Goal: Find specific page/section: Find specific page/section

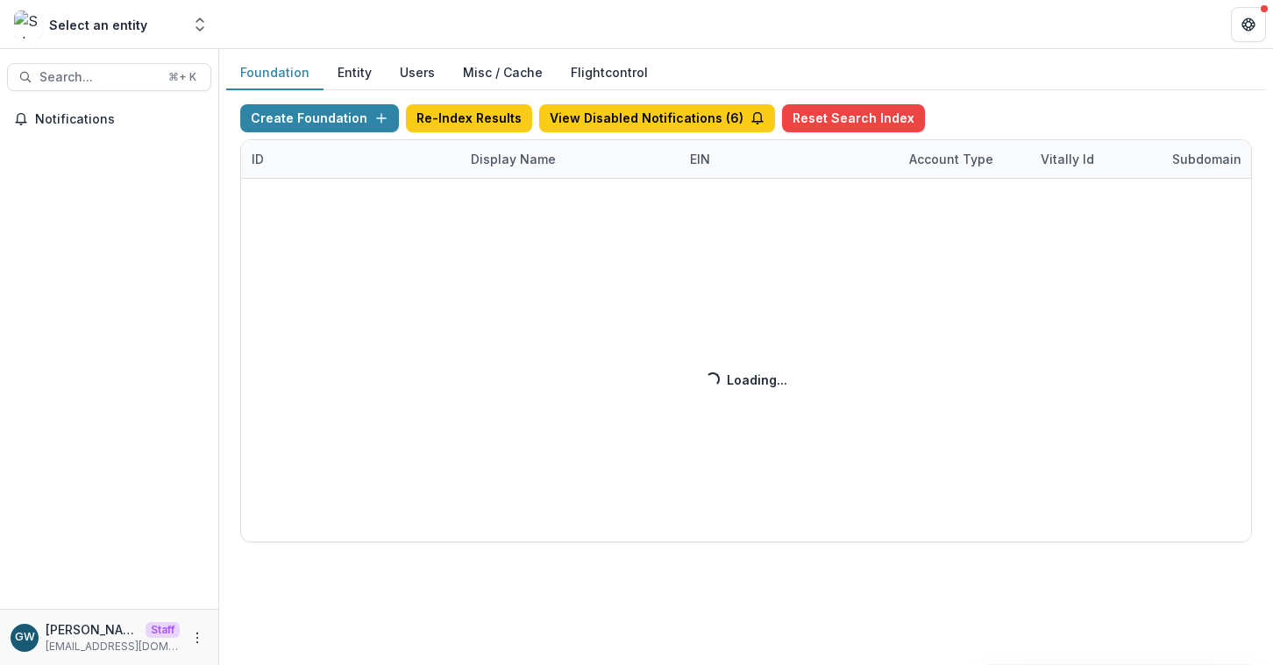
click at [494, 160] on div "Create Foundation Re-Index Results View Disabled Notifications ( 6 ) Reset Sear…" at bounding box center [746, 323] width 1012 height 438
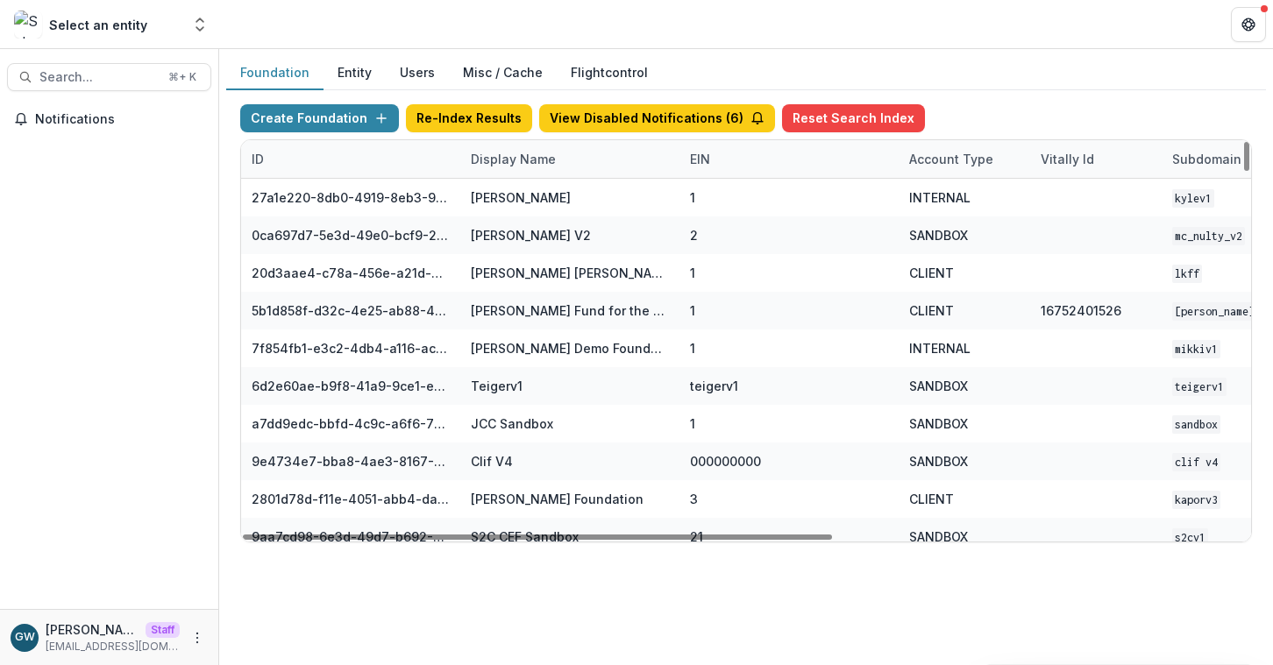
click at [500, 160] on div "Display Name" at bounding box center [513, 159] width 106 height 18
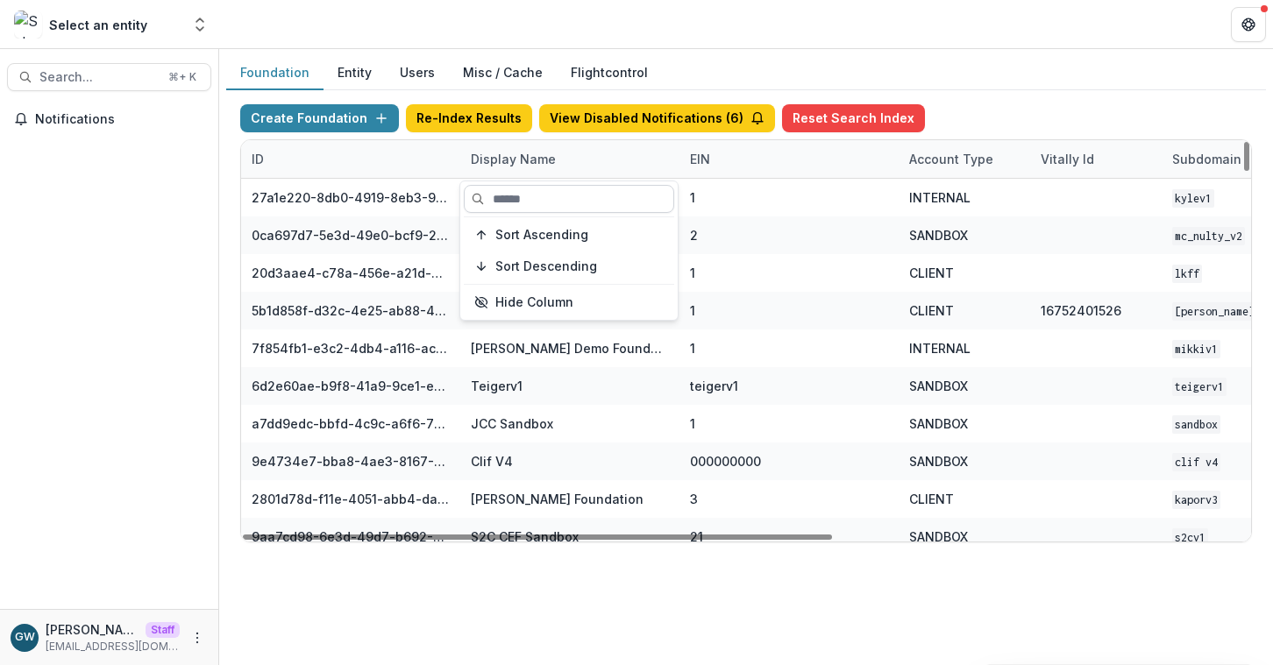
click at [514, 191] on input at bounding box center [569, 199] width 210 height 28
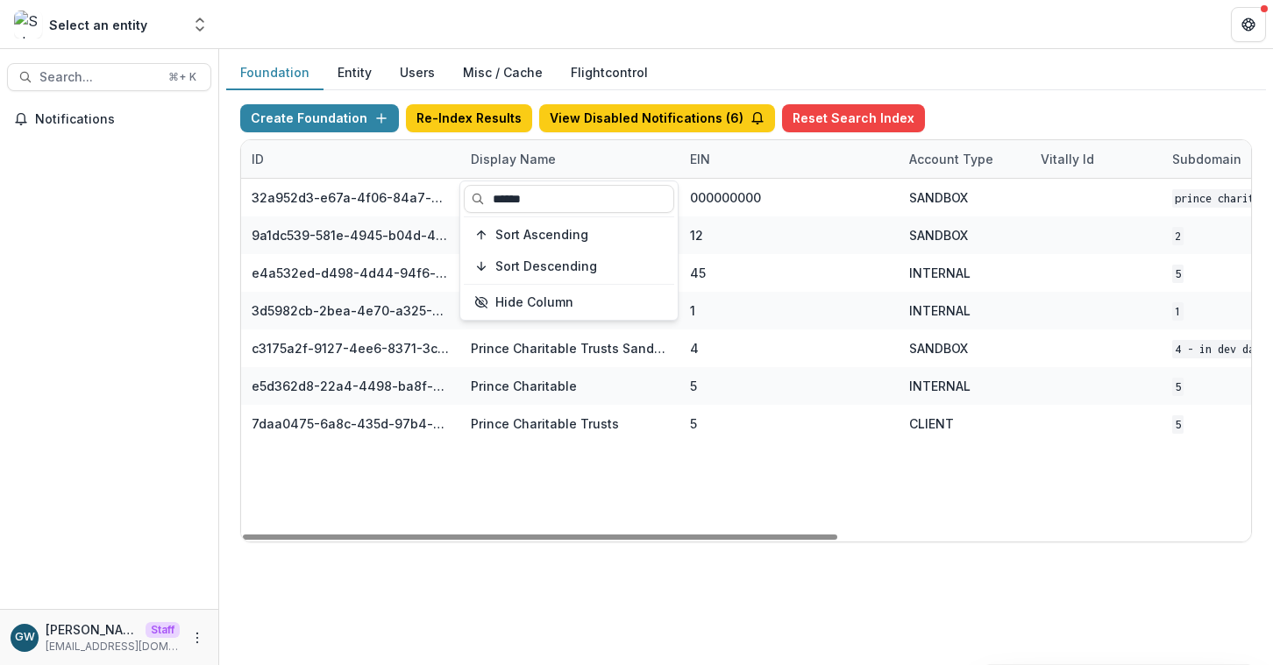
type input "******"
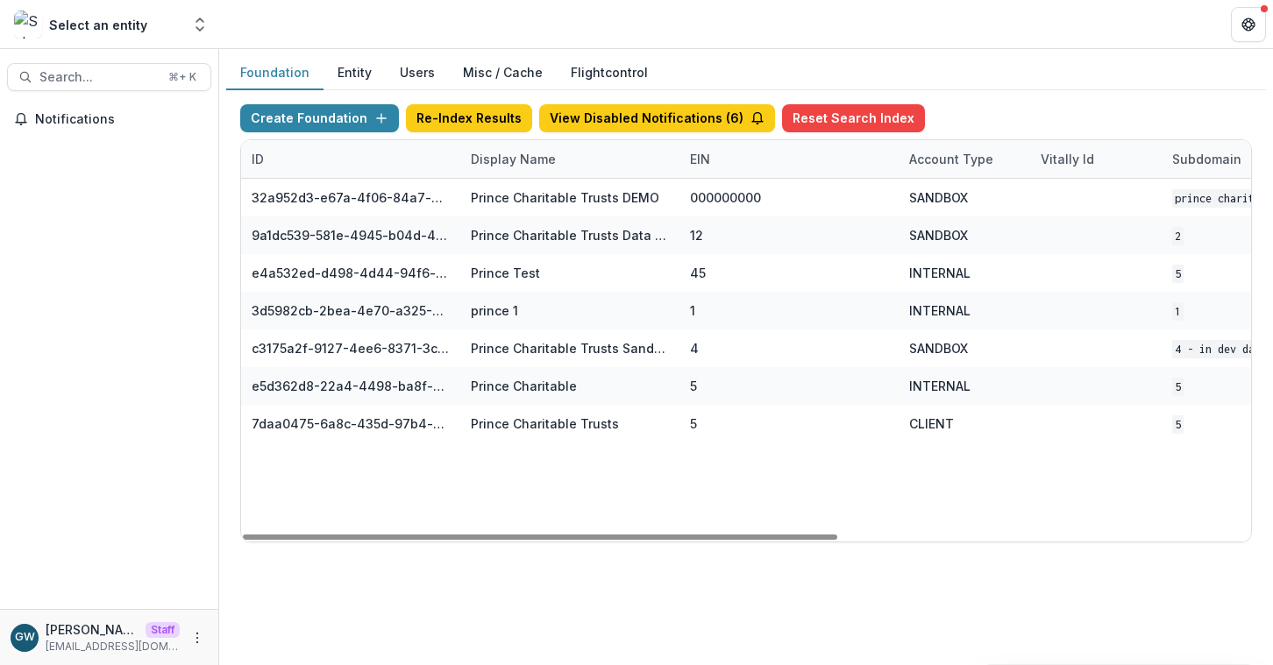
click at [1066, 97] on div "Create Foundation Re-Index Results View Disabled Notifications ( 6 ) Reset Sear…" at bounding box center [746, 323] width 1040 height 466
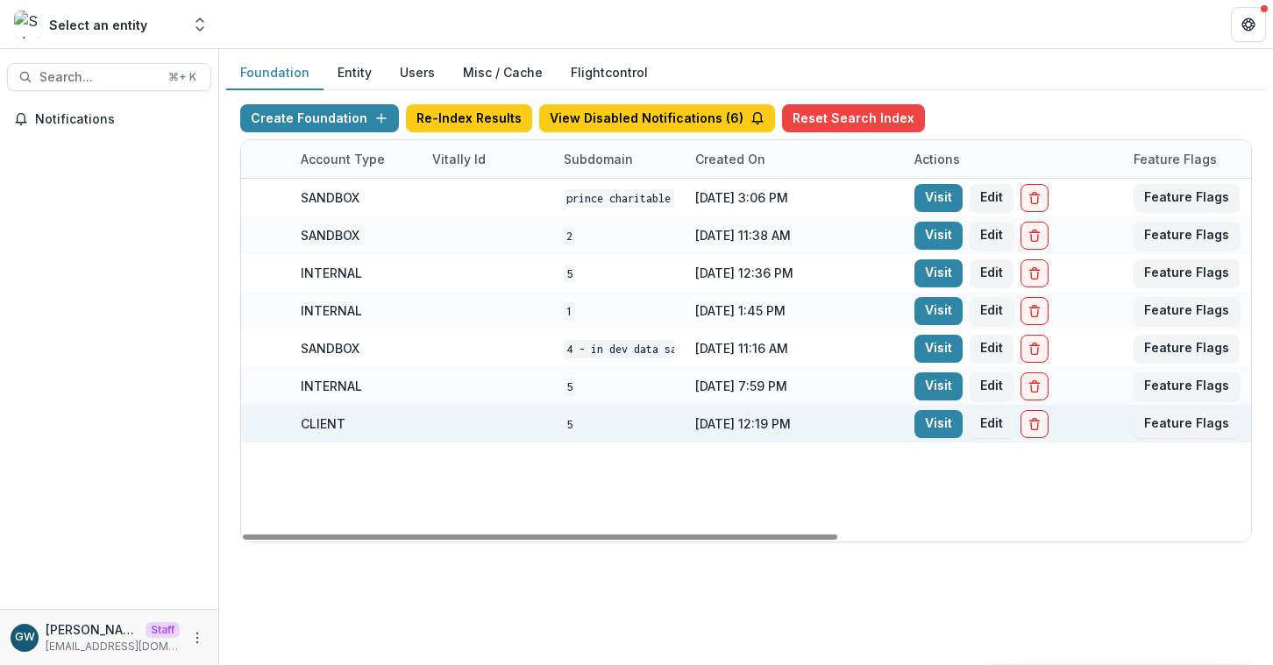
scroll to position [0, 699]
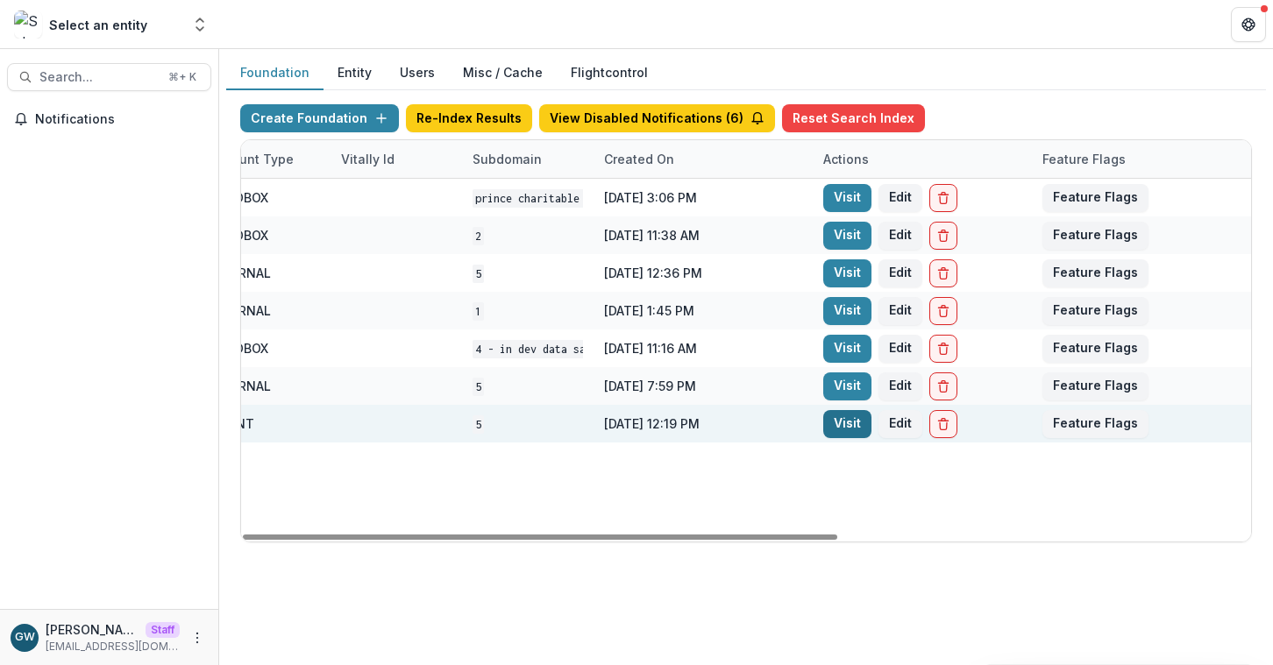
click at [841, 417] on link "Visit" at bounding box center [847, 424] width 48 height 28
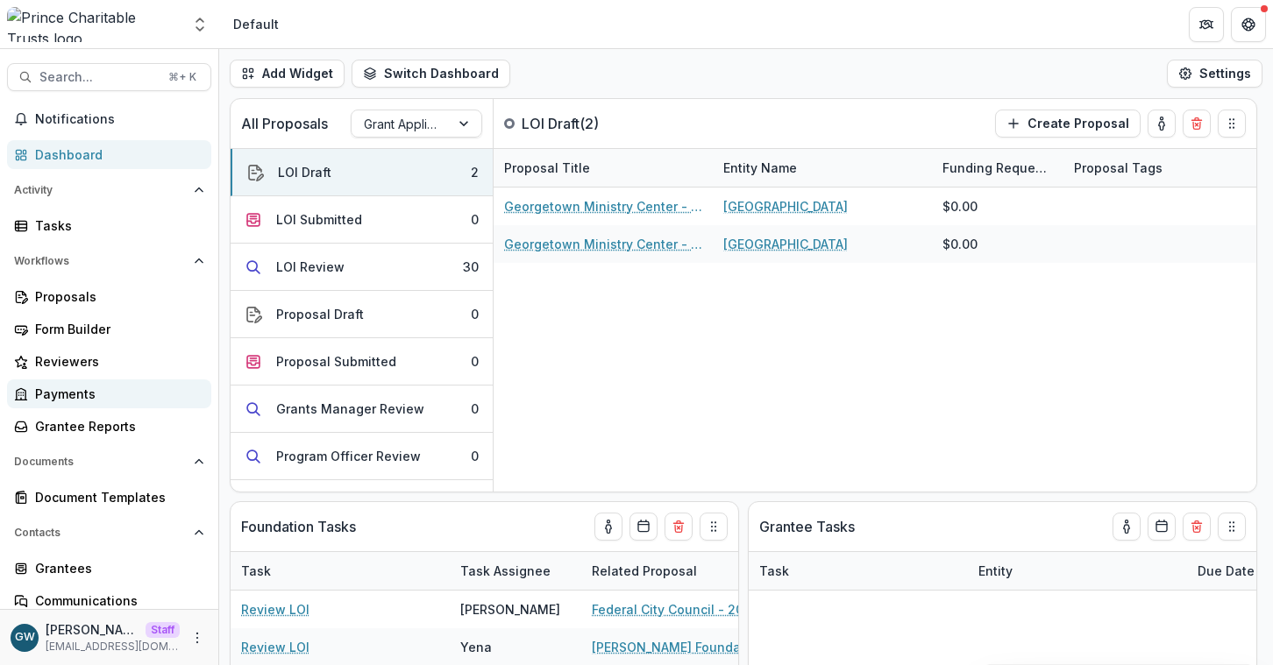
click at [82, 382] on link "Payments" at bounding box center [109, 394] width 204 height 29
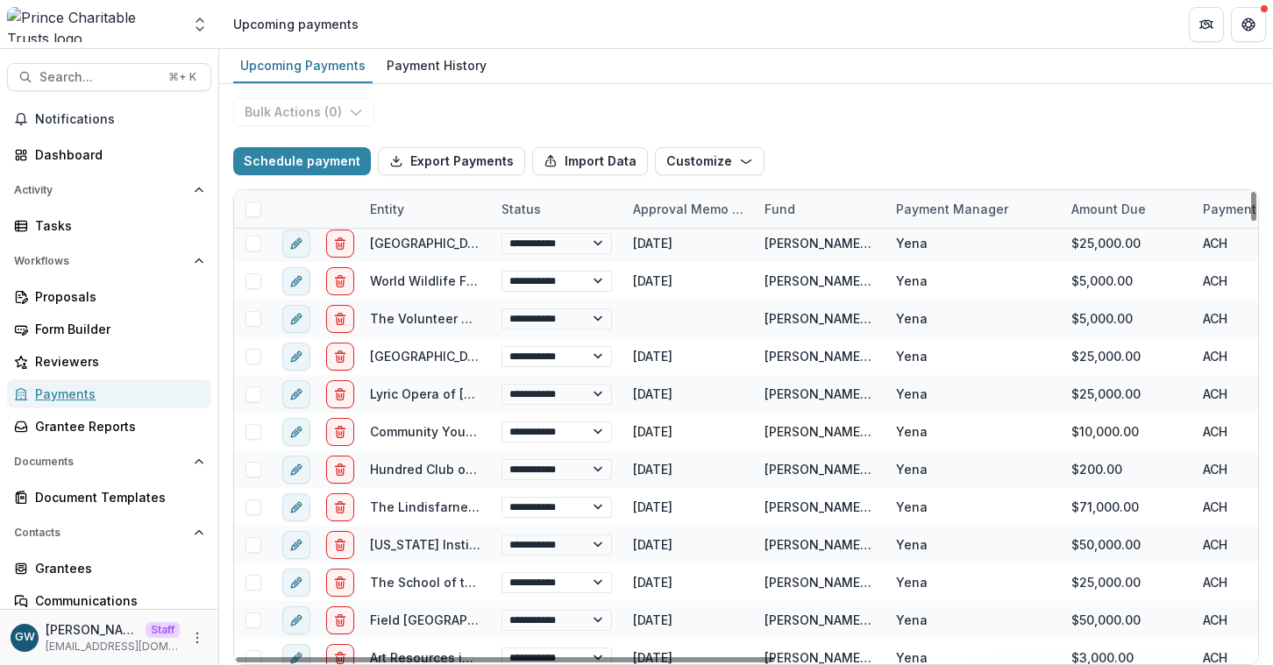
scroll to position [6983, 0]
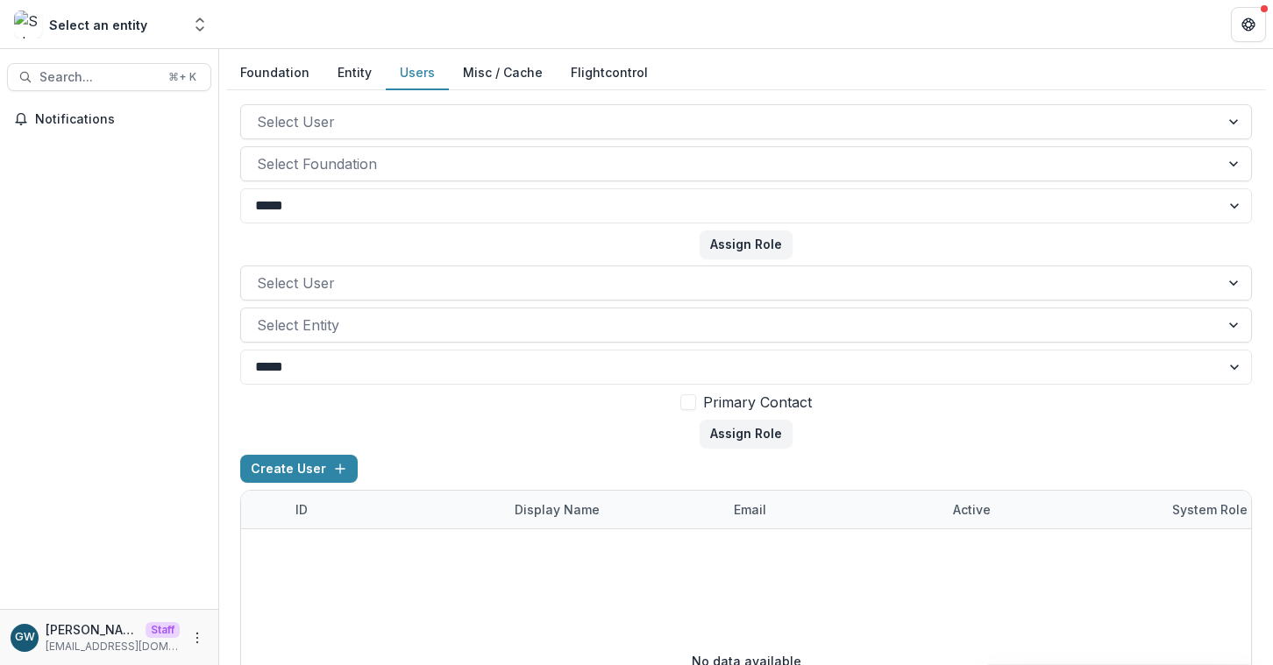
scroll to position [106, 0]
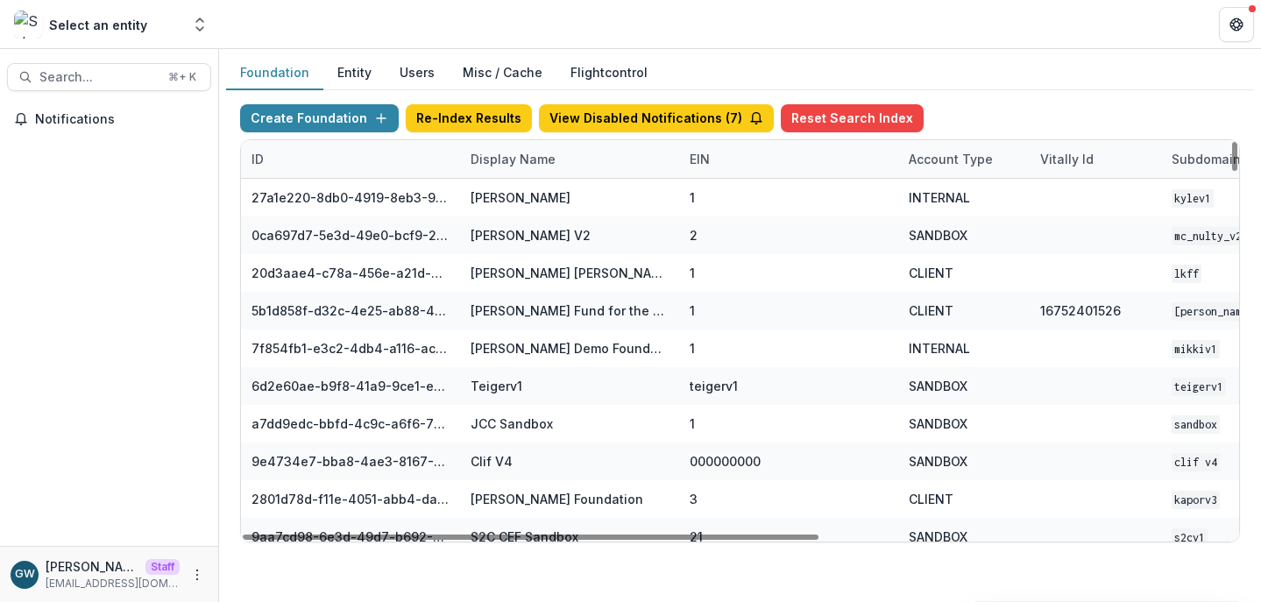
click at [489, 159] on div "Display Name" at bounding box center [513, 159] width 106 height 18
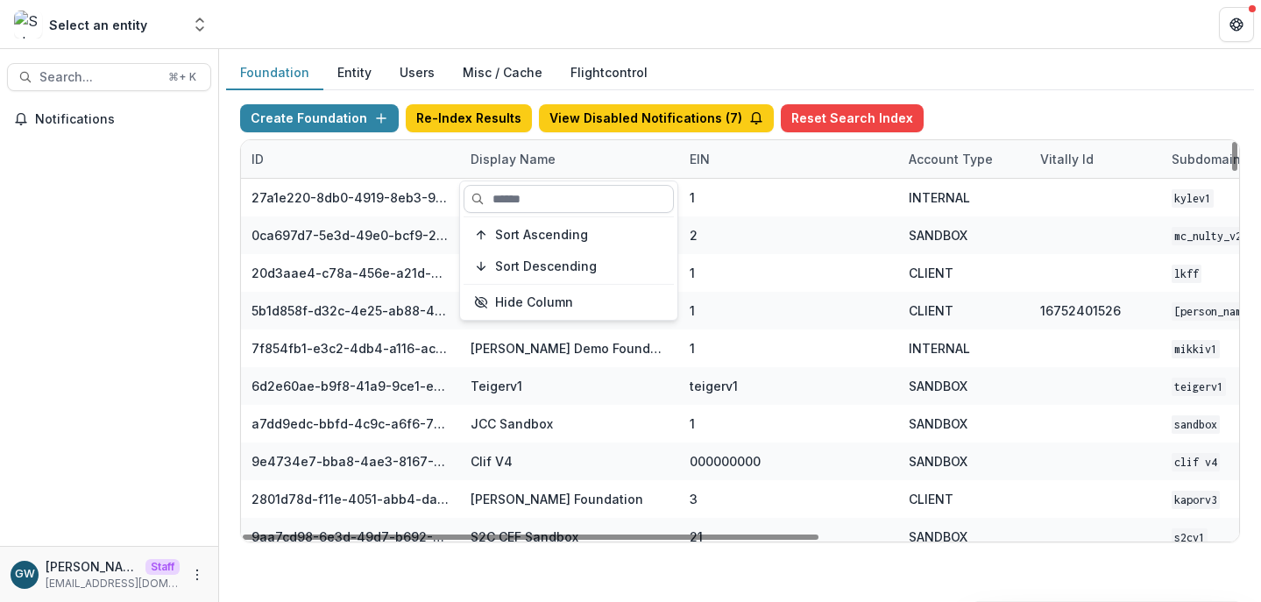
click at [522, 200] on input at bounding box center [569, 199] width 210 height 28
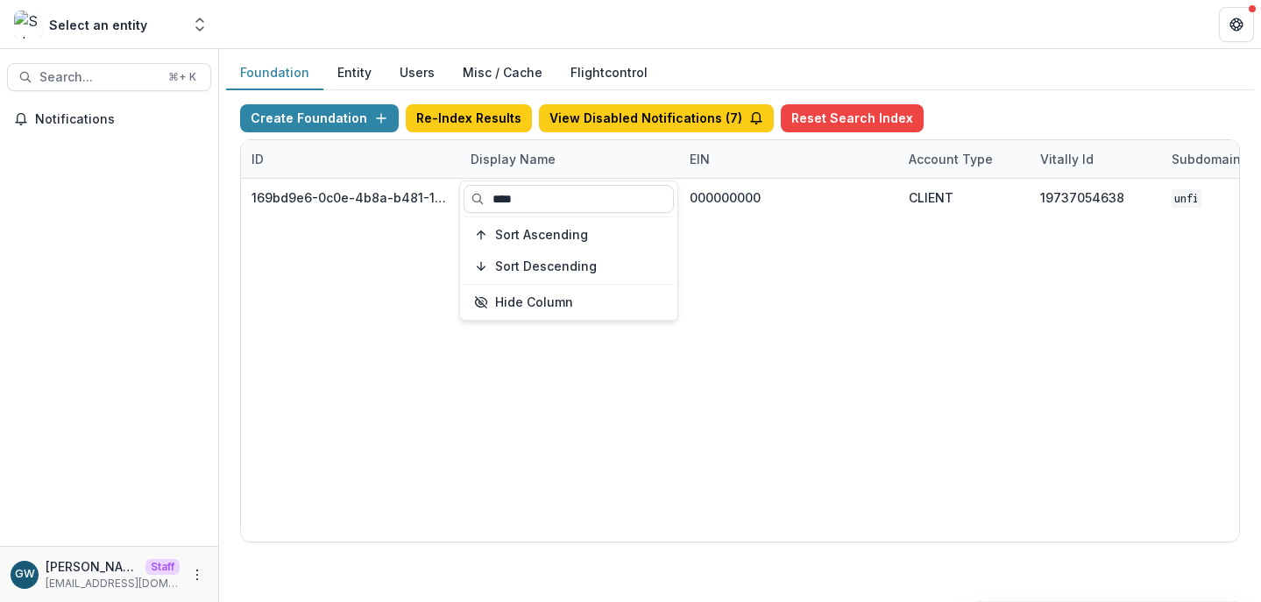
type input "****"
click at [1096, 87] on div "Foundation Entity Users Misc / Cache Flightcontrol" at bounding box center [740, 73] width 1028 height 34
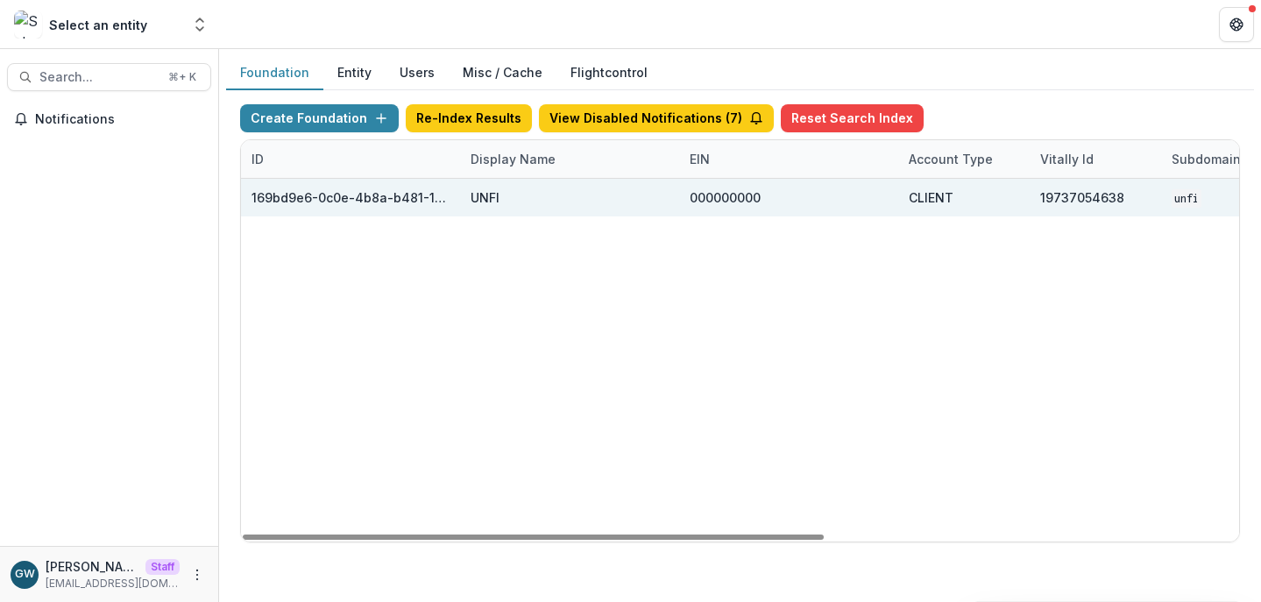
scroll to position [0, 711]
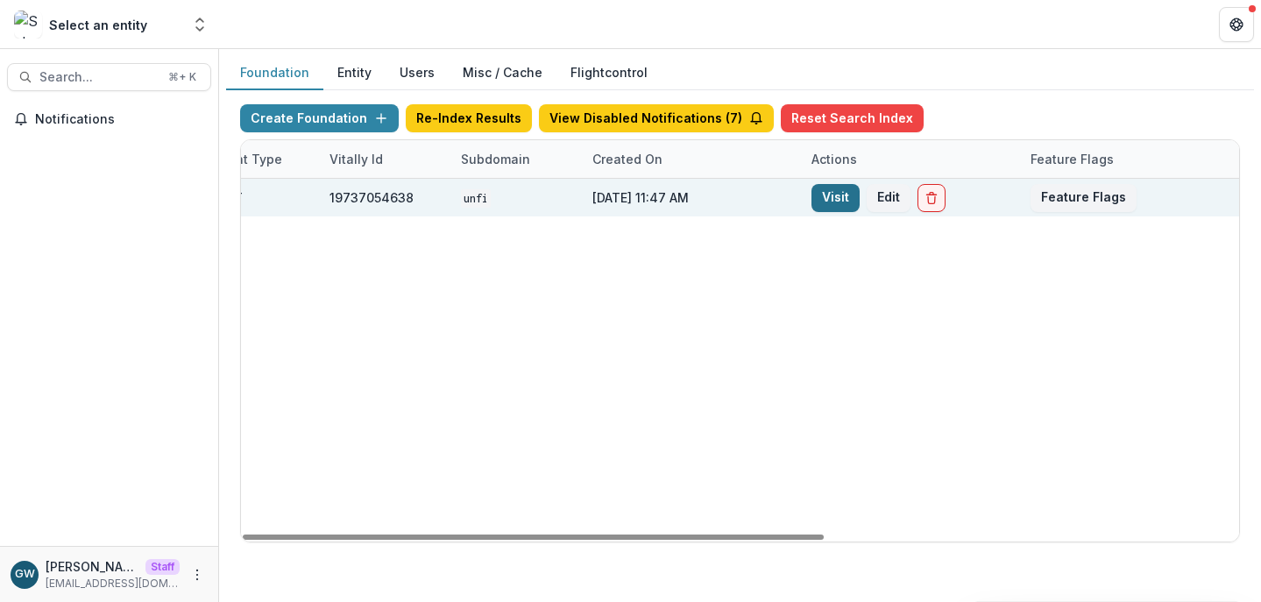
click at [836, 197] on link "Visit" at bounding box center [836, 198] width 48 height 28
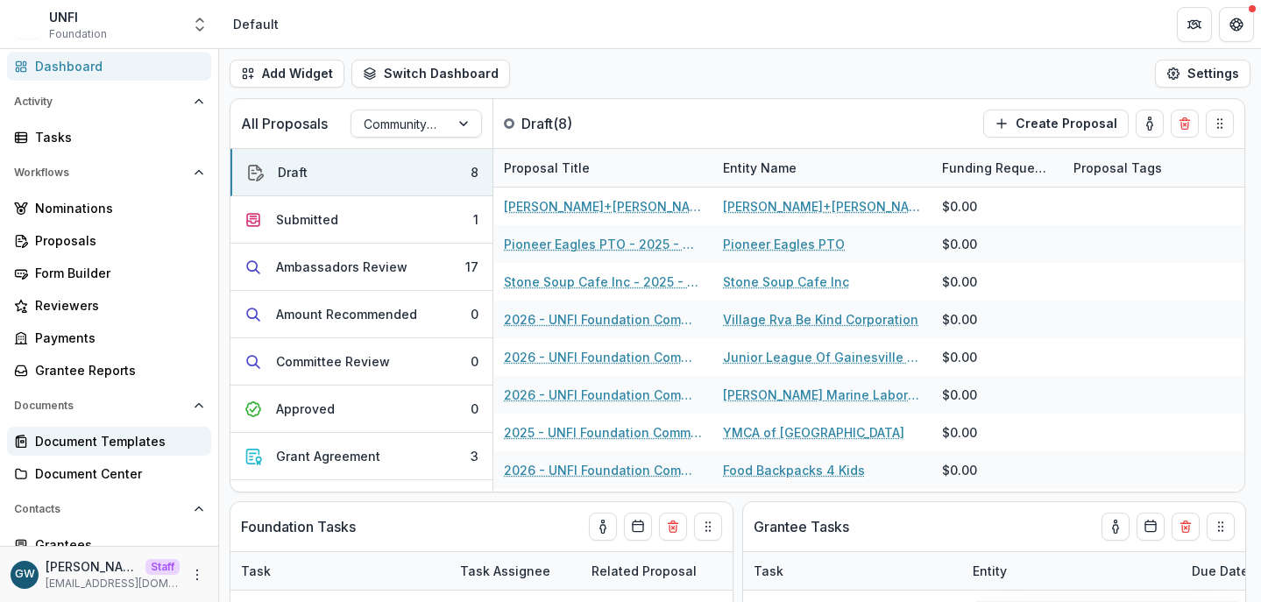
scroll to position [121, 0]
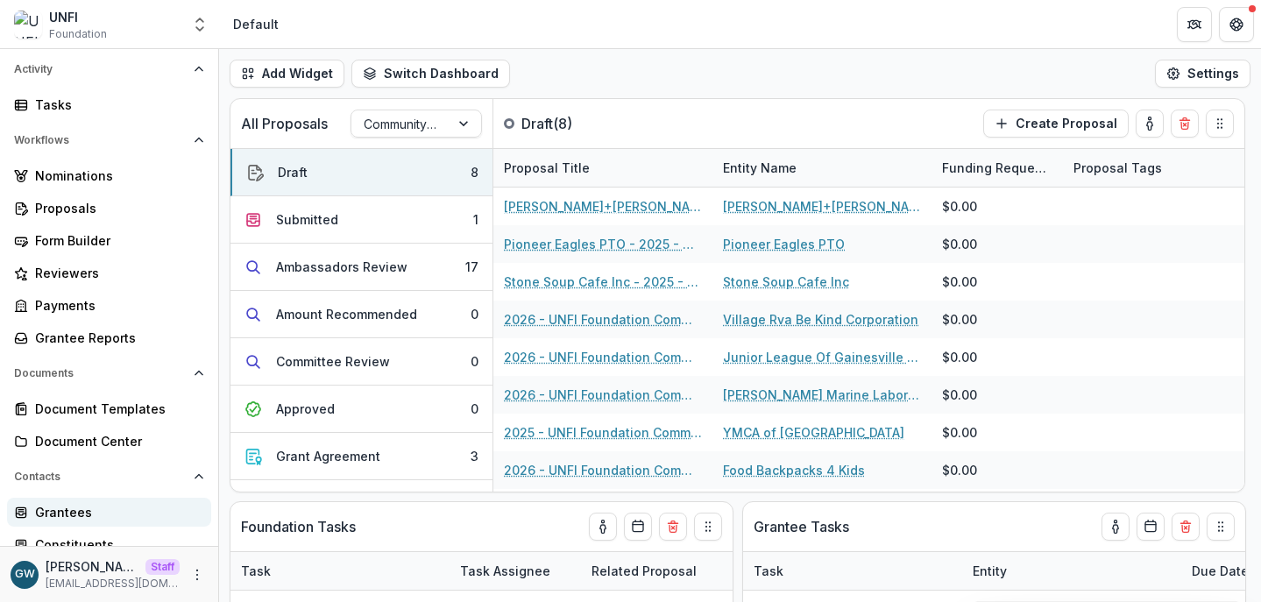
click at [69, 508] on div "Grantees" at bounding box center [116, 512] width 162 height 18
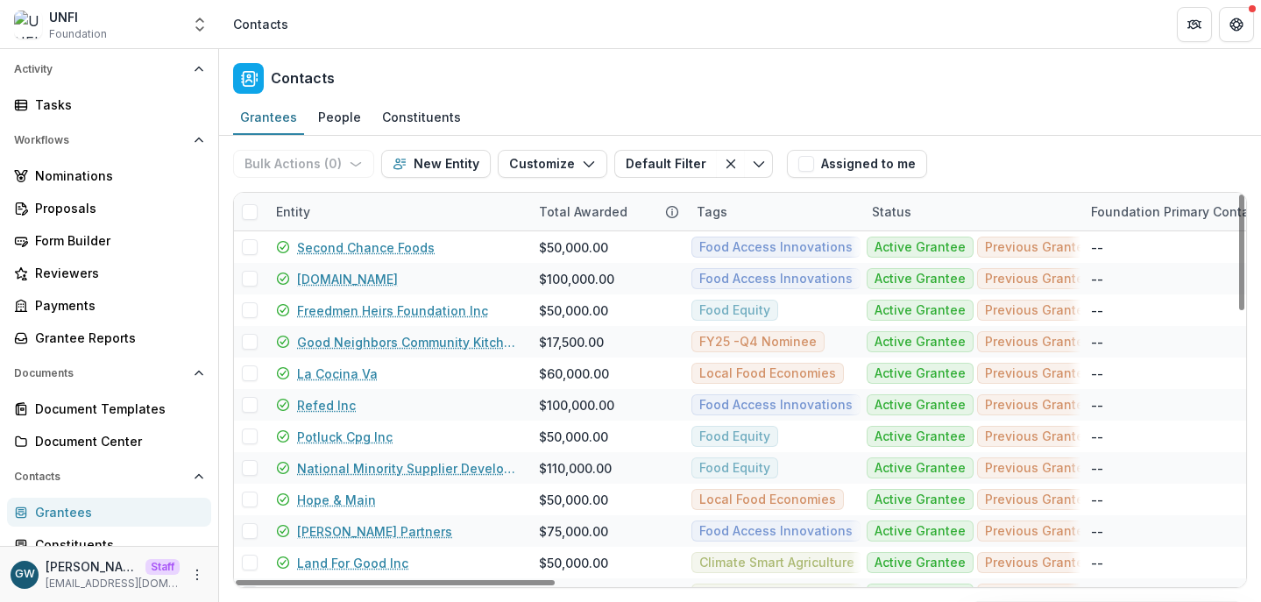
click at [344, 207] on div "Entity" at bounding box center [397, 212] width 263 height 38
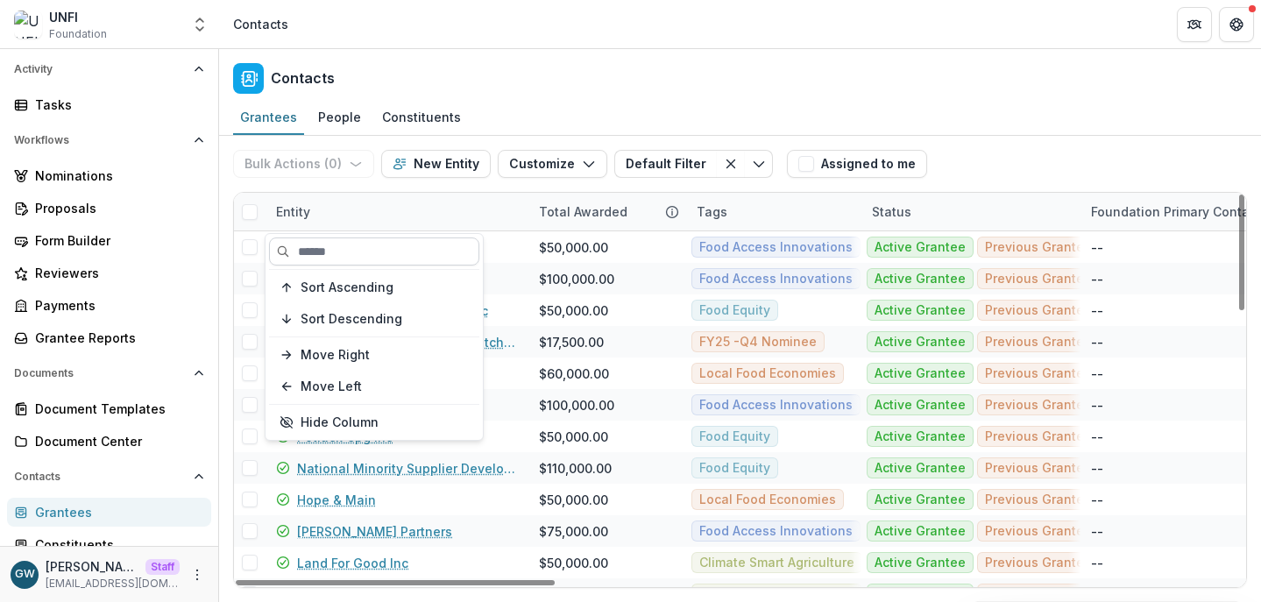
click at [361, 249] on input at bounding box center [374, 252] width 210 height 28
paste input "**********"
type input "**********"
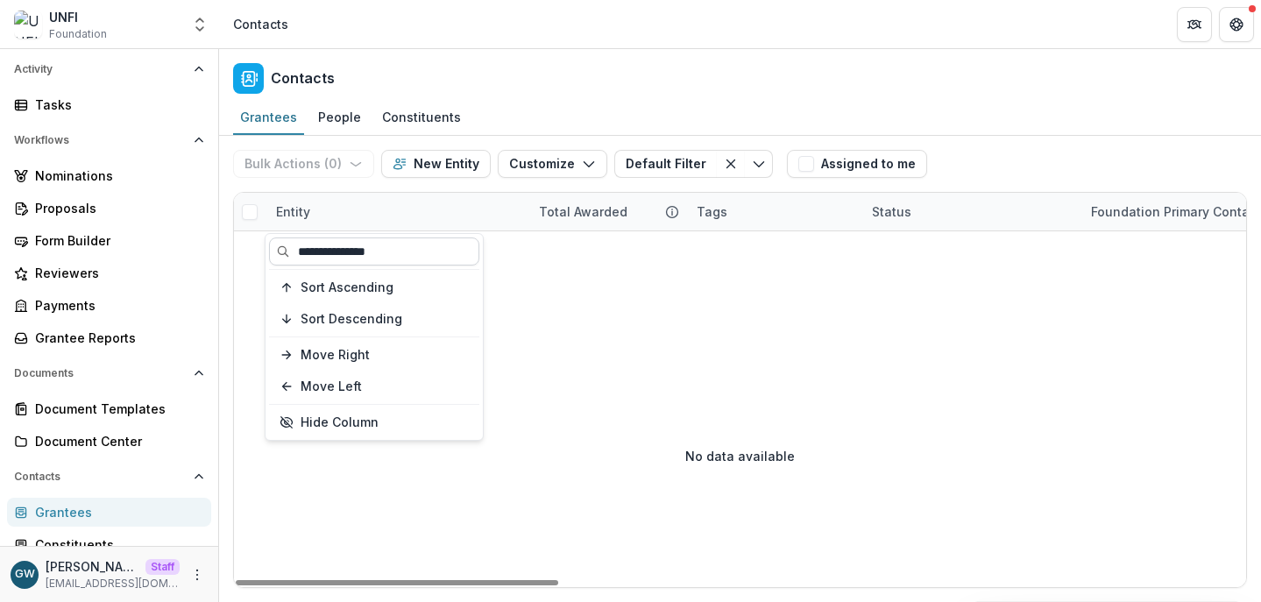
click at [386, 244] on input "**********" at bounding box center [374, 252] width 210 height 28
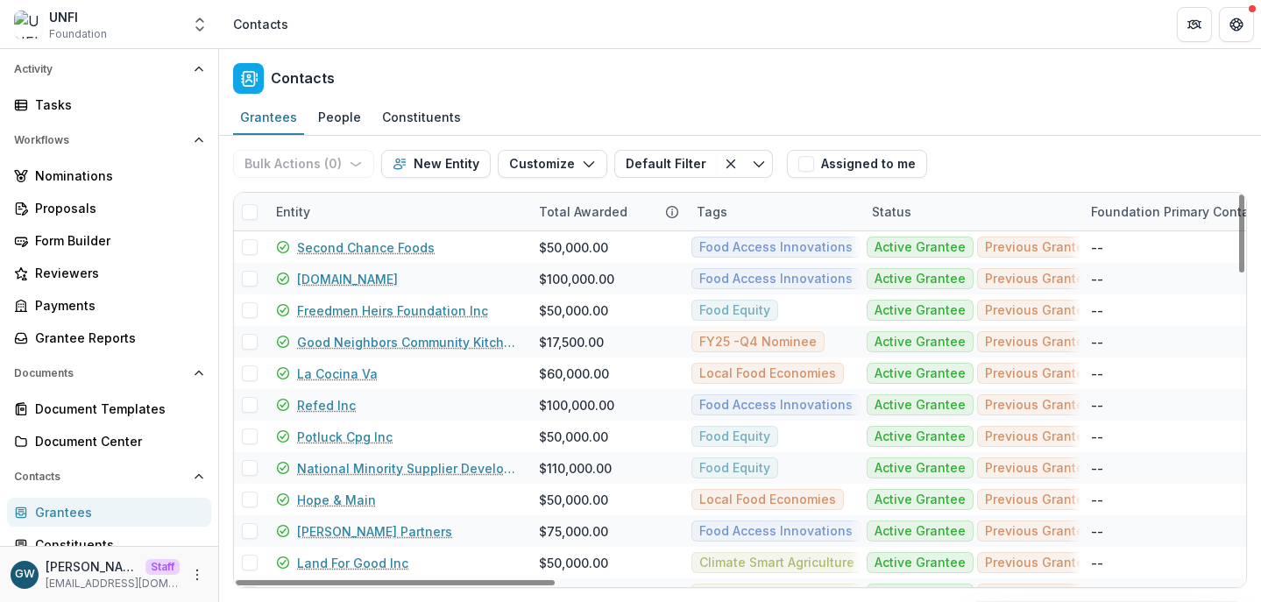
click at [1046, 161] on div "Bulk Actions ( 0 ) Send Email Create Proposals Create Tasks New Entity Customiz…" at bounding box center [740, 164] width 1014 height 56
drag, startPoint x: 66, startPoint y: 231, endPoint x: 95, endPoint y: 236, distance: 29.3
click at [67, 231] on div "Form Builder" at bounding box center [116, 240] width 162 height 18
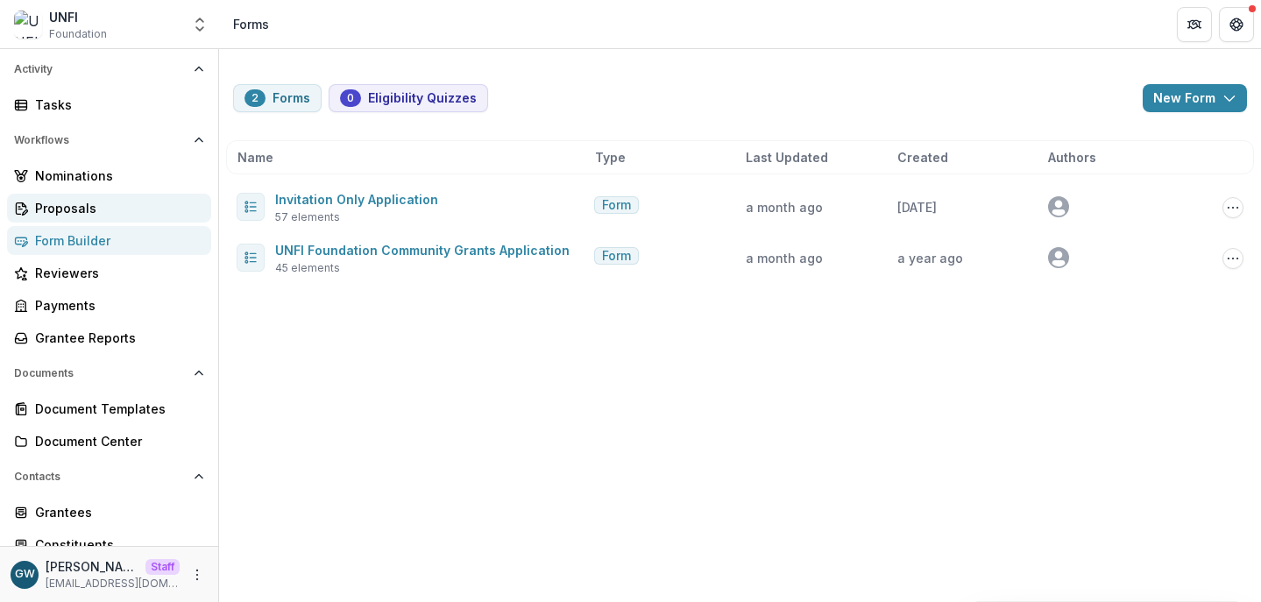
click at [62, 207] on div "Proposals" at bounding box center [116, 208] width 162 height 18
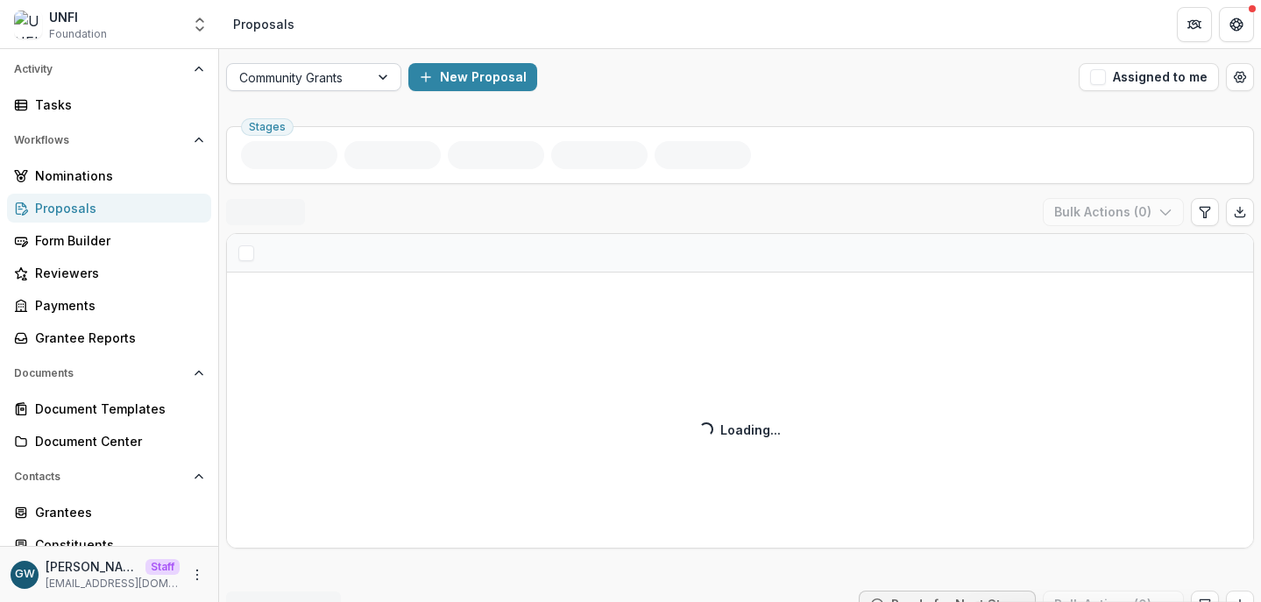
click at [336, 79] on div at bounding box center [297, 78] width 117 height 22
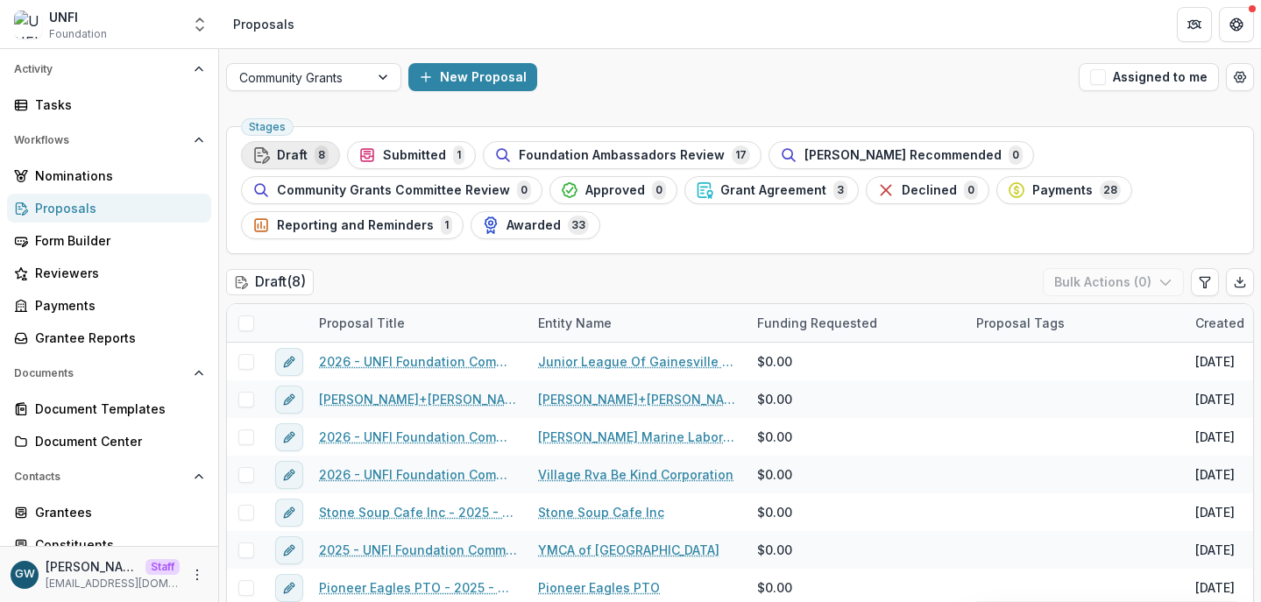
click at [315, 153] on span "8" at bounding box center [322, 155] width 14 height 19
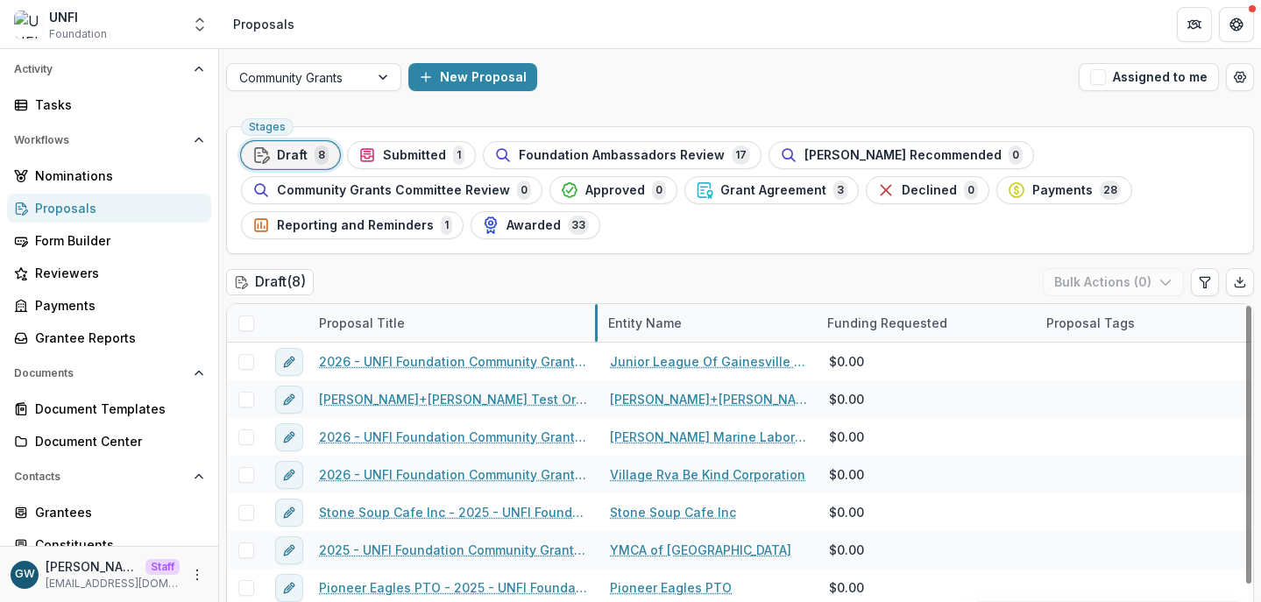
drag, startPoint x: 525, startPoint y: 325, endPoint x: 595, endPoint y: 322, distance: 70.2
click at [81, 242] on div "Form Builder" at bounding box center [116, 240] width 162 height 18
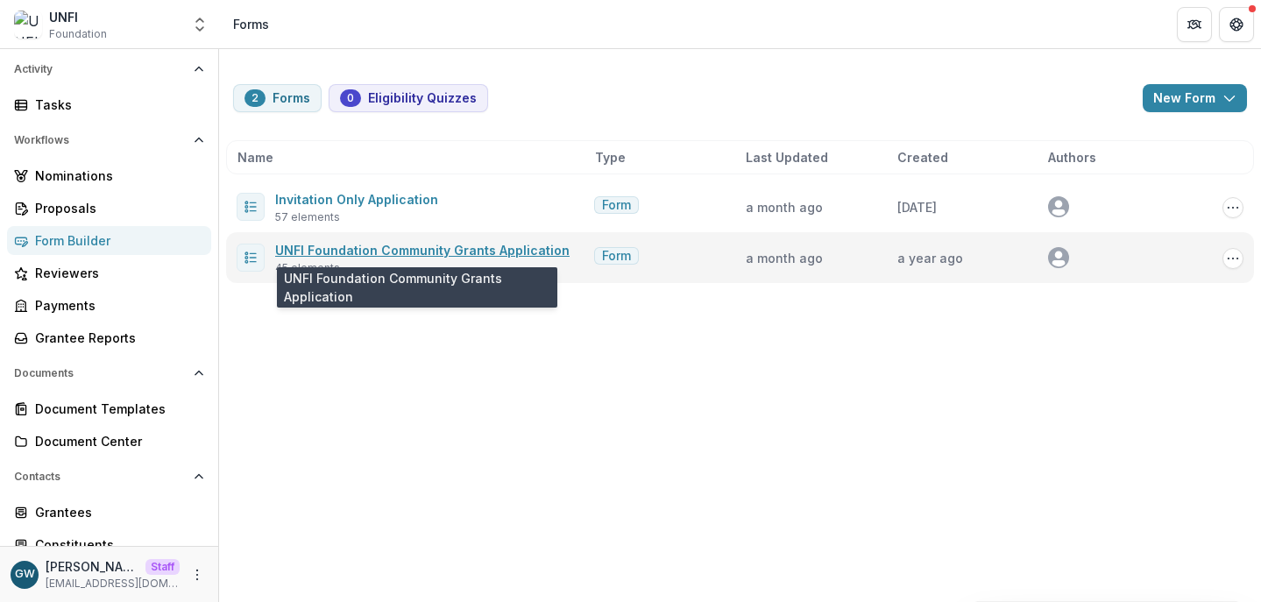
click at [384, 246] on link "UNFI Foundation Community Grants Application" at bounding box center [422, 250] width 295 height 15
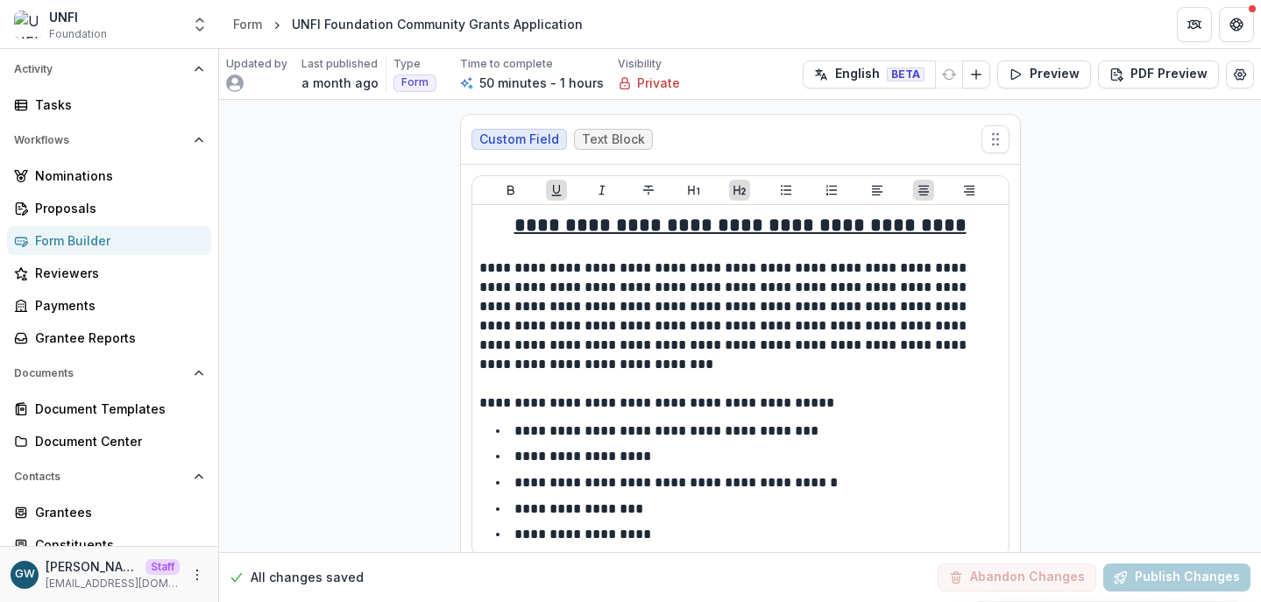
click at [100, 243] on div "Form Builder" at bounding box center [116, 240] width 162 height 18
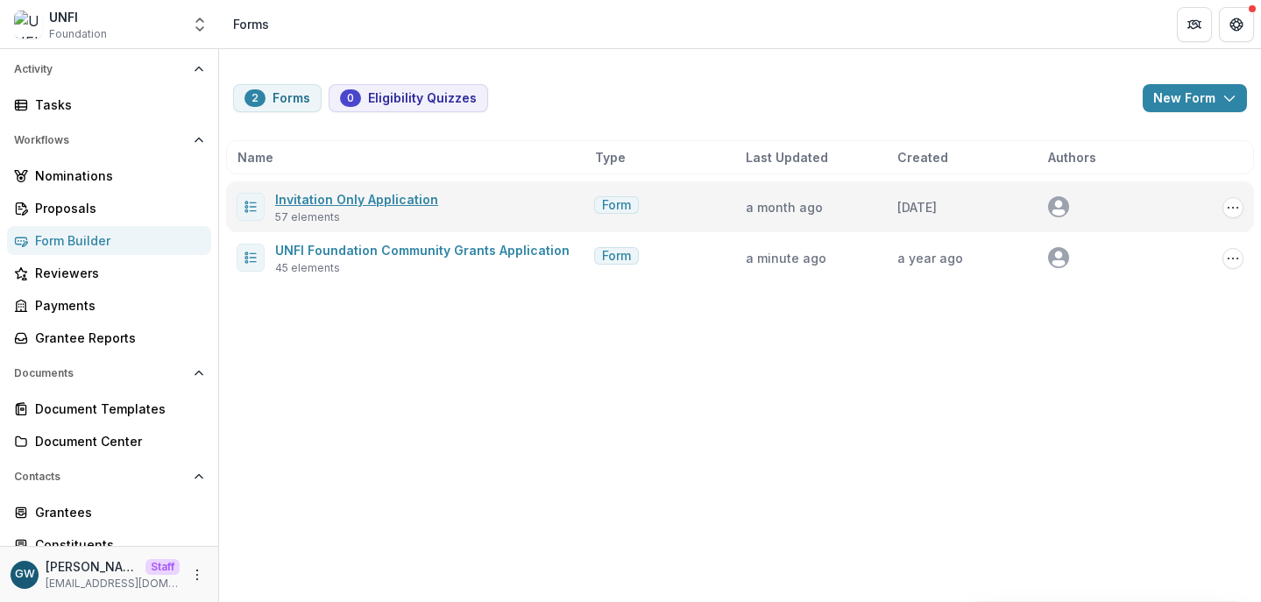
click at [377, 199] on link "Invitation Only Application" at bounding box center [356, 199] width 163 height 15
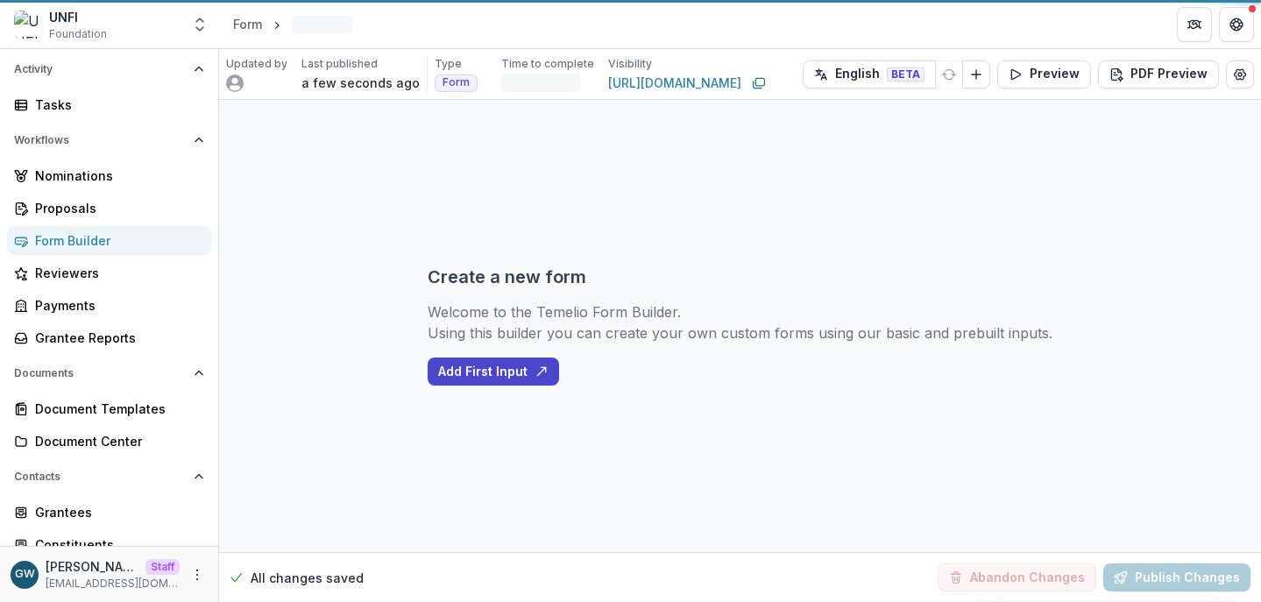
select select "********"
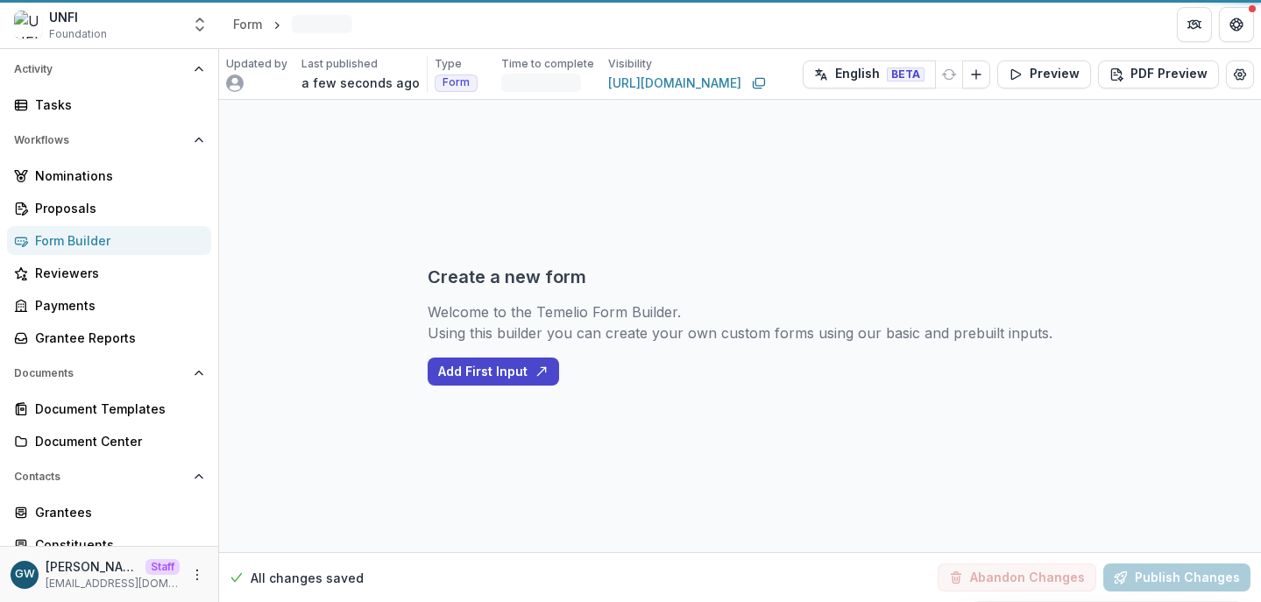
select select "********"
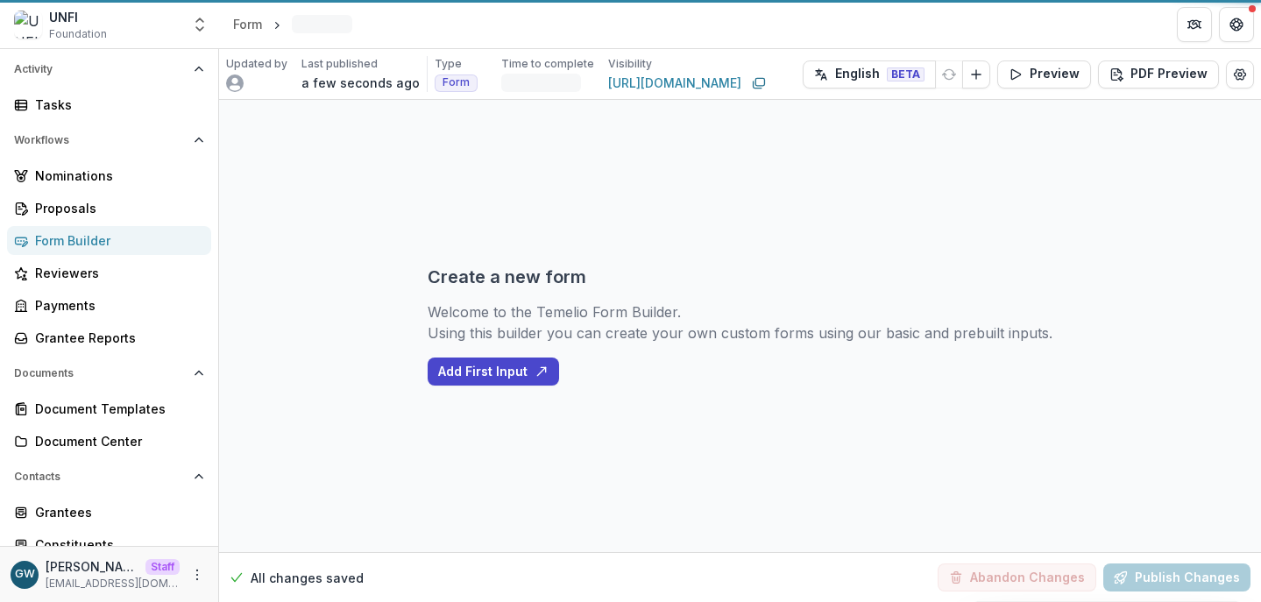
select select "********"
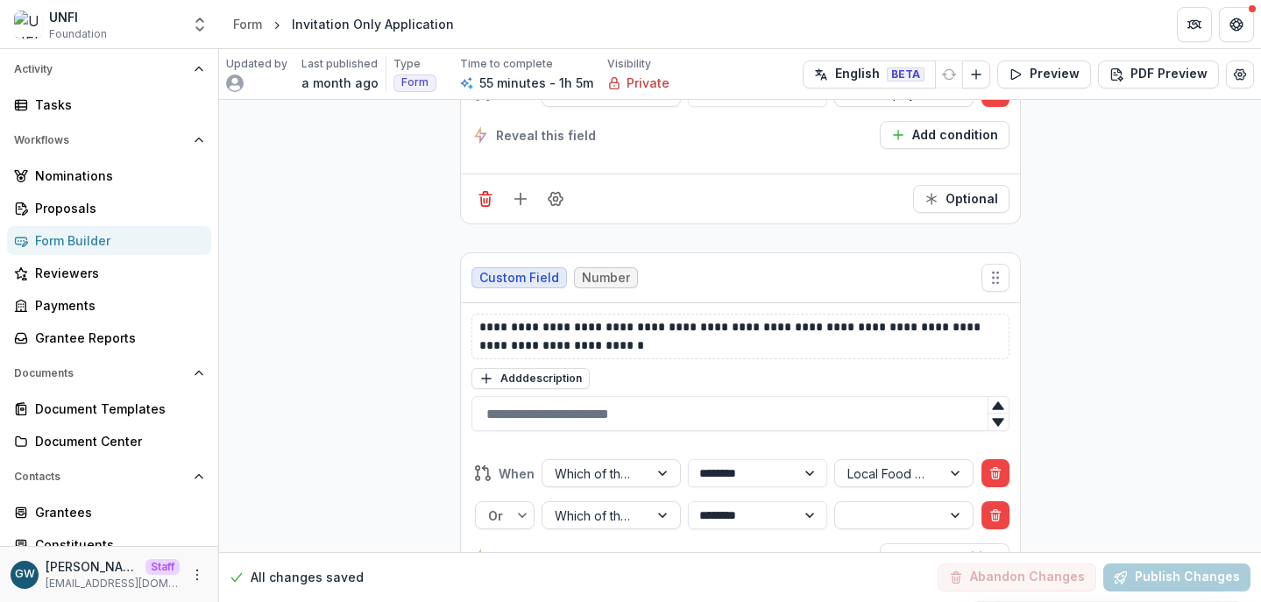
scroll to position [20818, 0]
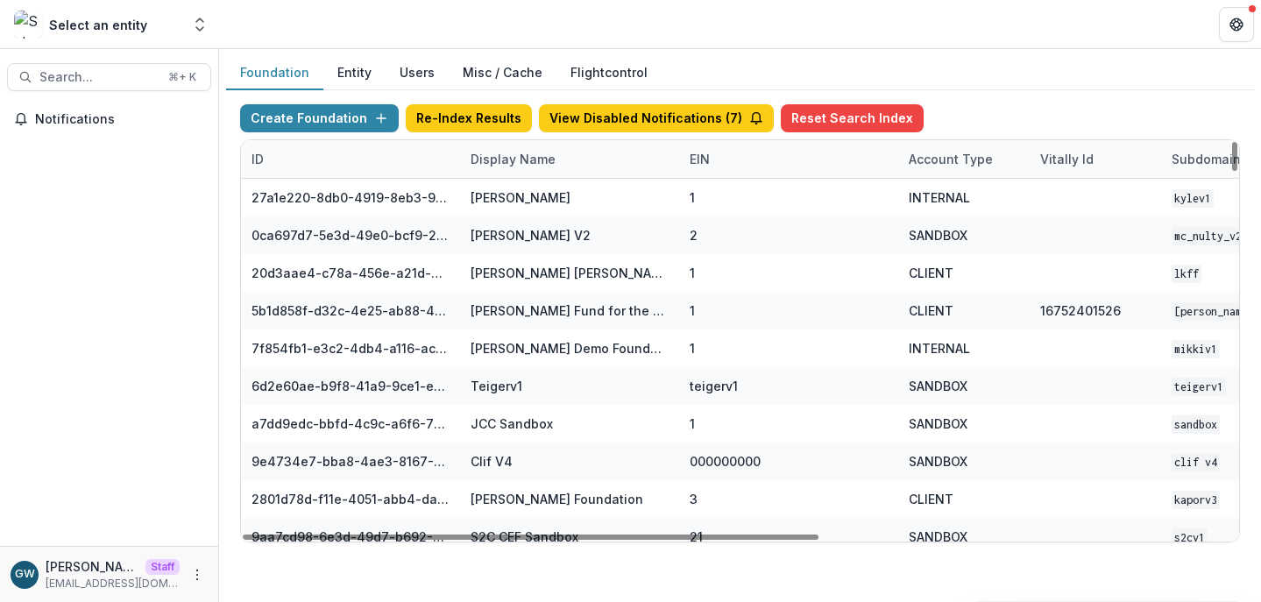
click at [532, 169] on div "Display Name" at bounding box center [569, 159] width 219 height 38
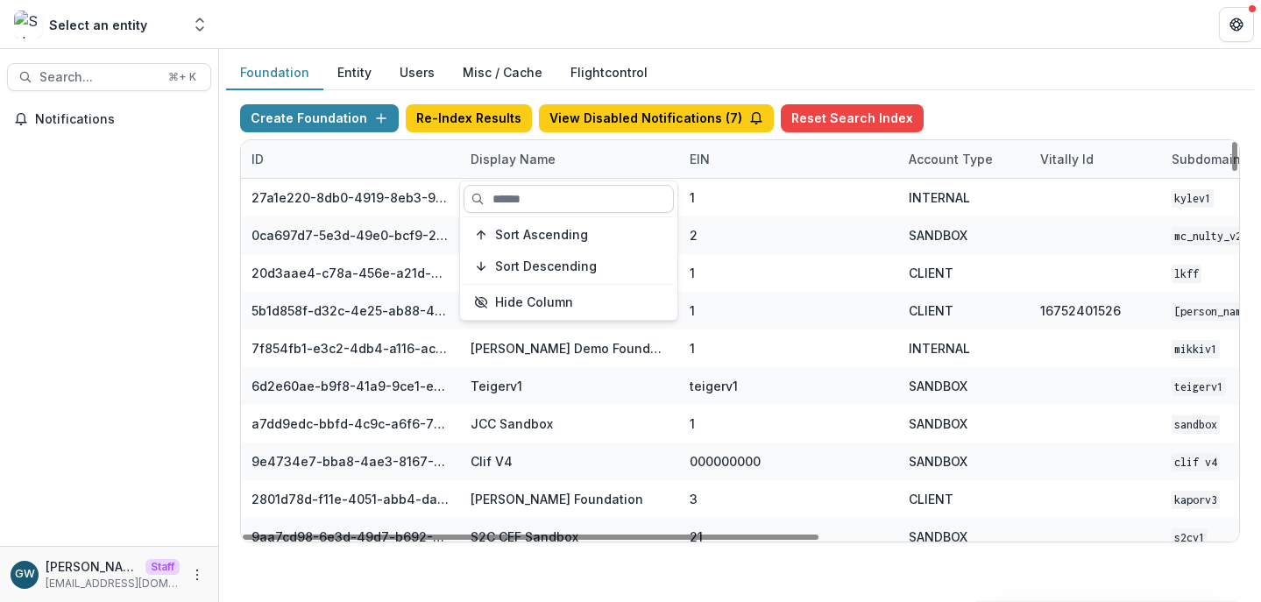
click at [528, 195] on input at bounding box center [569, 199] width 210 height 28
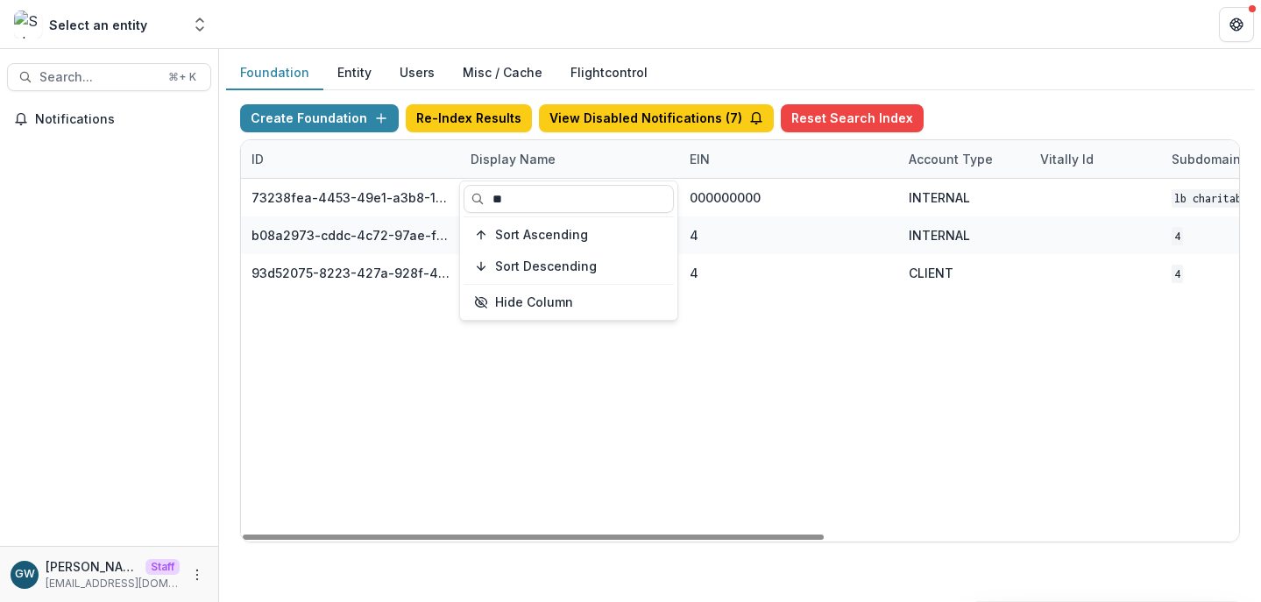
type input "**"
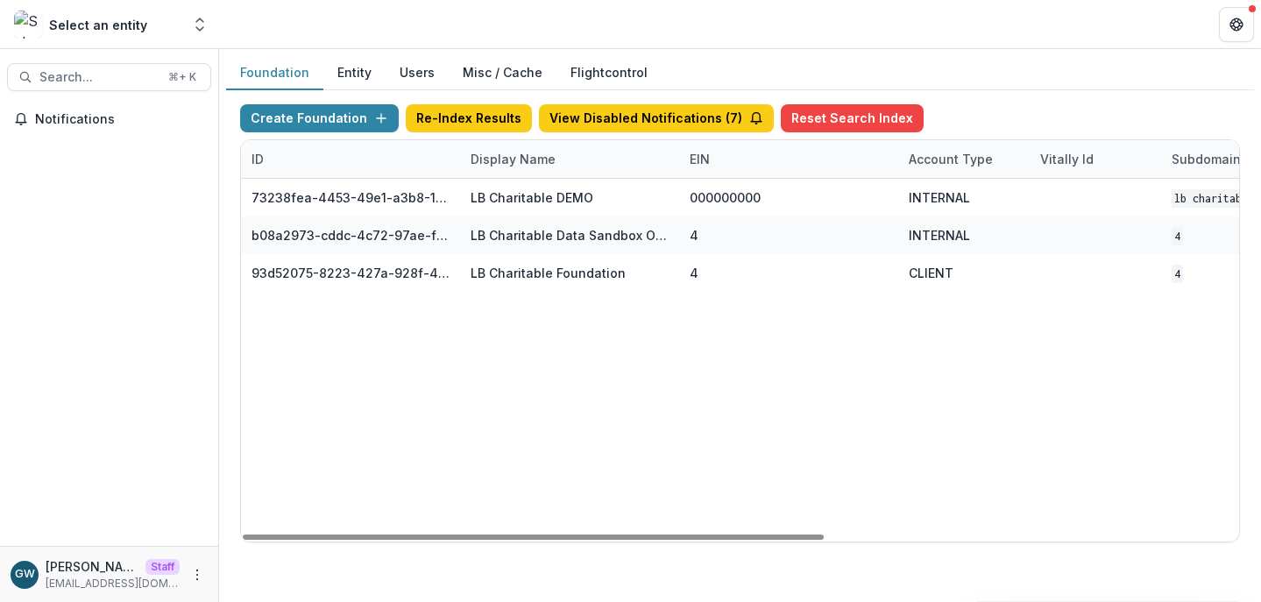
click at [1097, 84] on div "Foundation Entity Users Misc / Cache Flightcontrol" at bounding box center [740, 73] width 1028 height 34
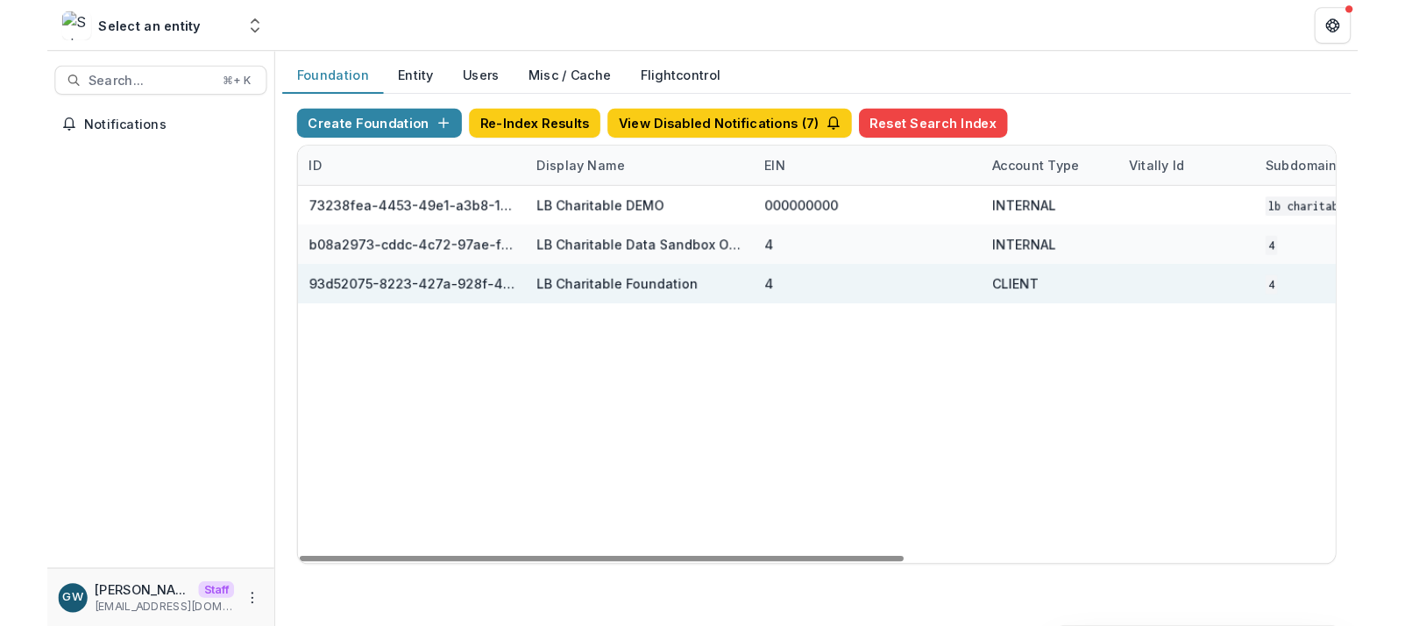
scroll to position [0, 711]
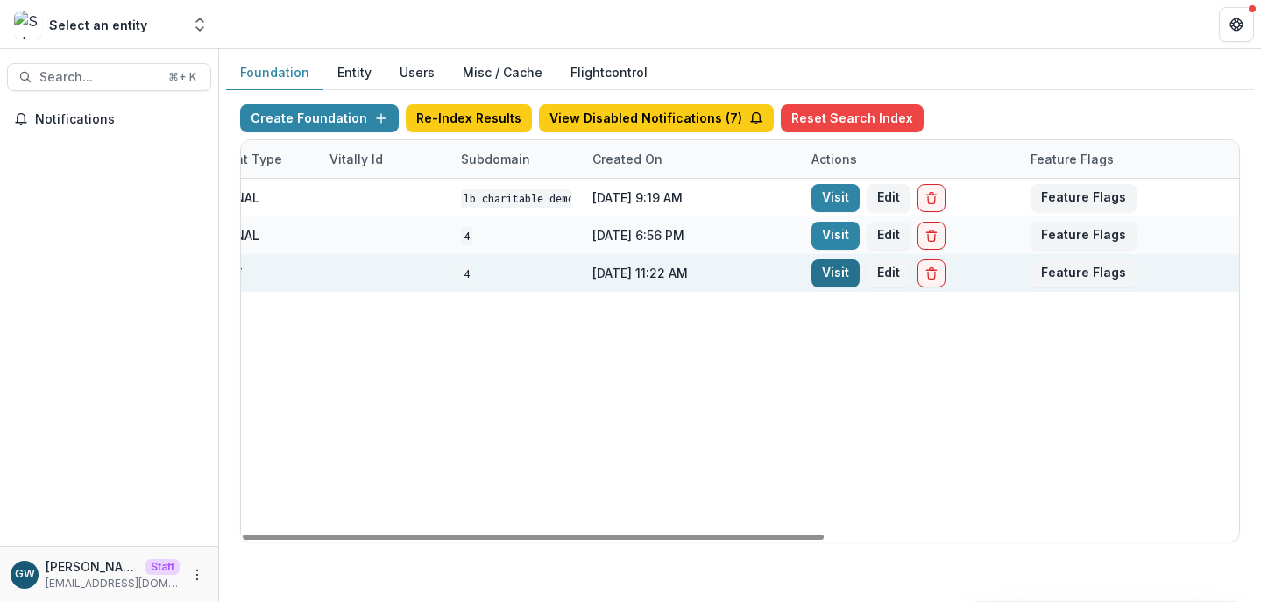
click at [832, 271] on link "Visit" at bounding box center [836, 273] width 48 height 28
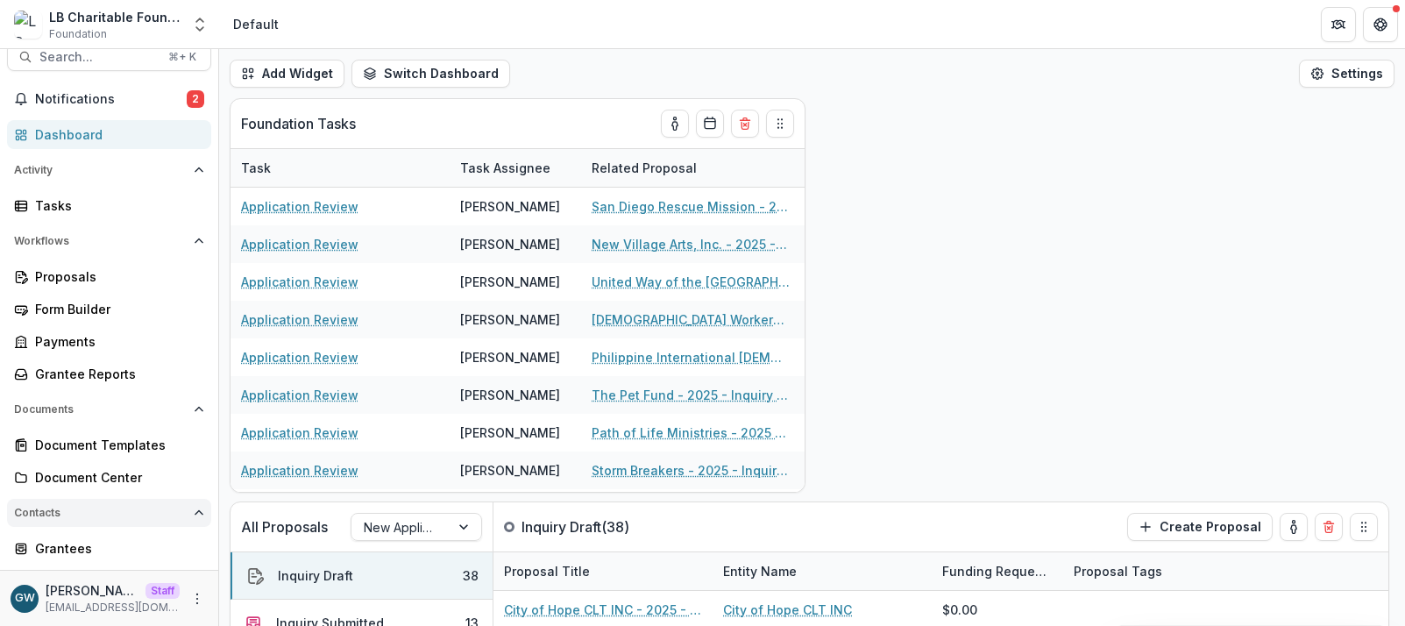
scroll to position [26, 0]
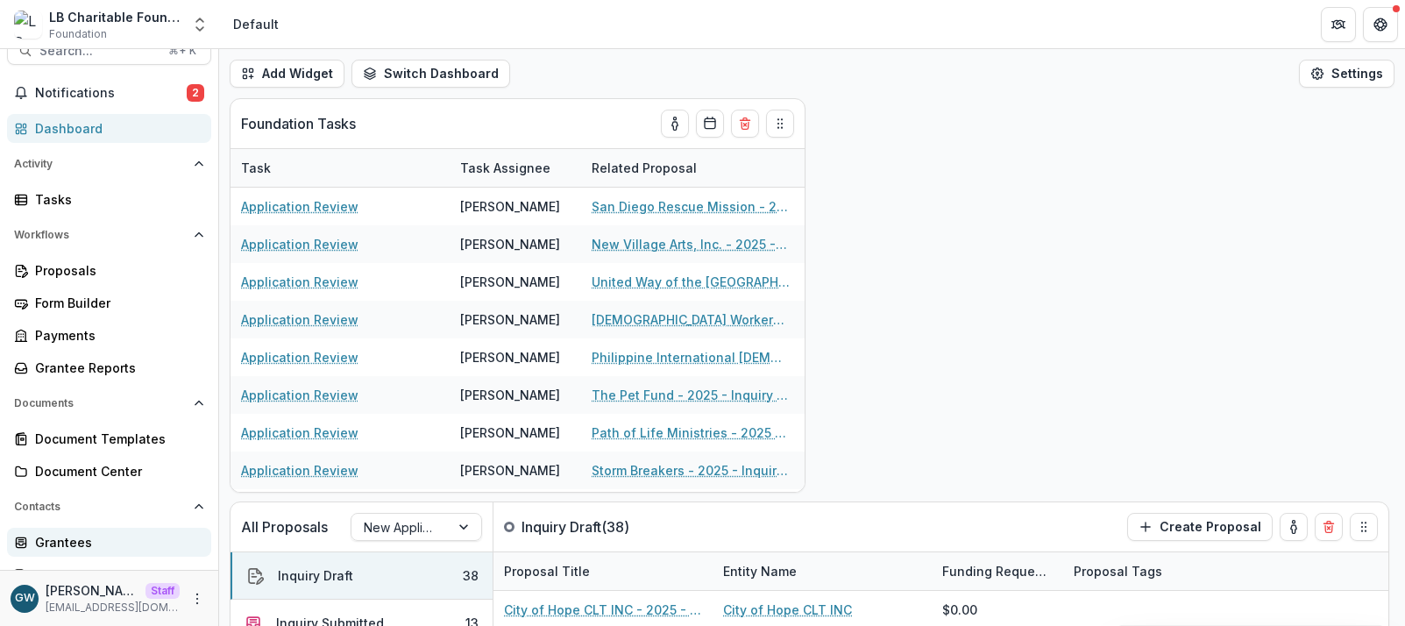
click at [75, 531] on link "Grantees" at bounding box center [109, 542] width 204 height 29
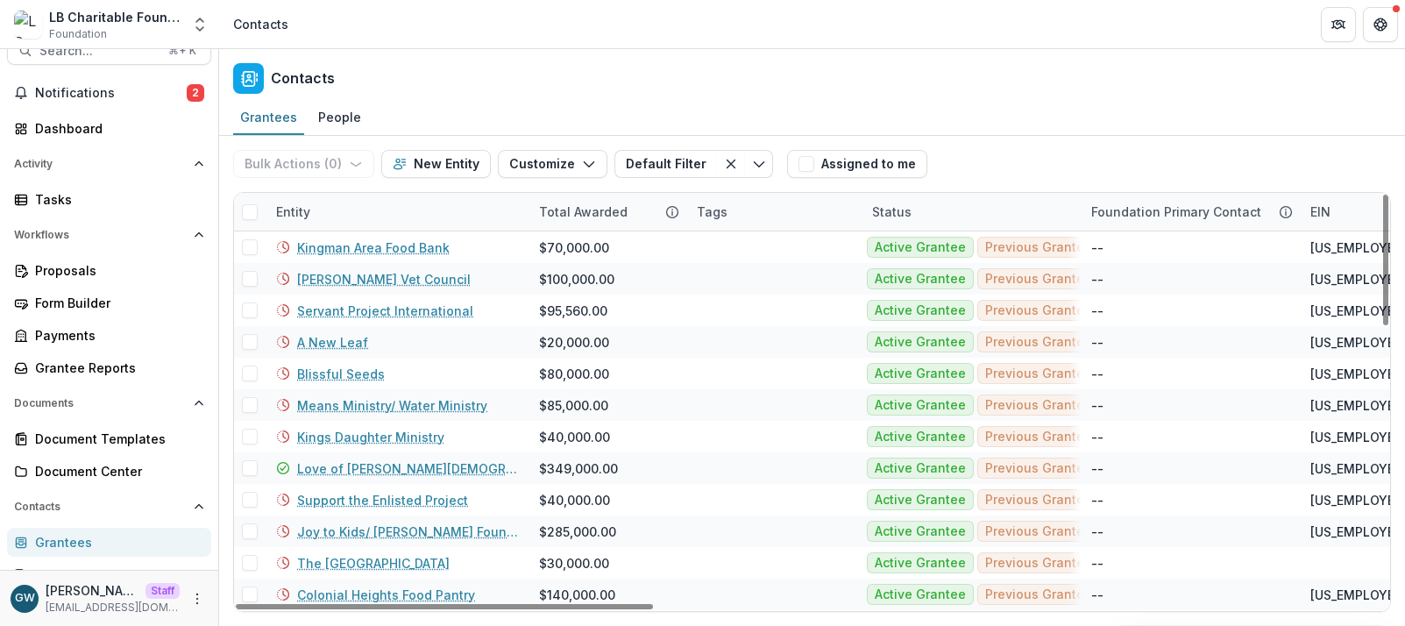
click at [355, 213] on div "Entity" at bounding box center [397, 212] width 263 height 38
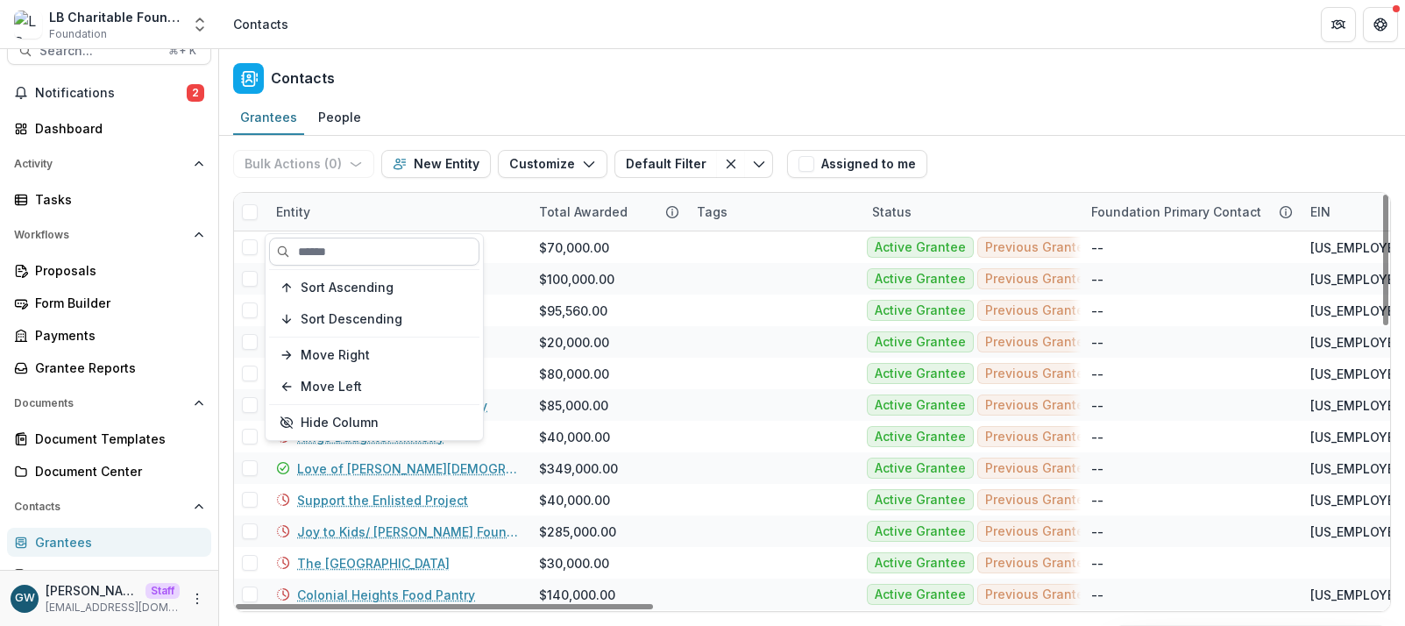
click at [350, 252] on input at bounding box center [374, 252] width 210 height 28
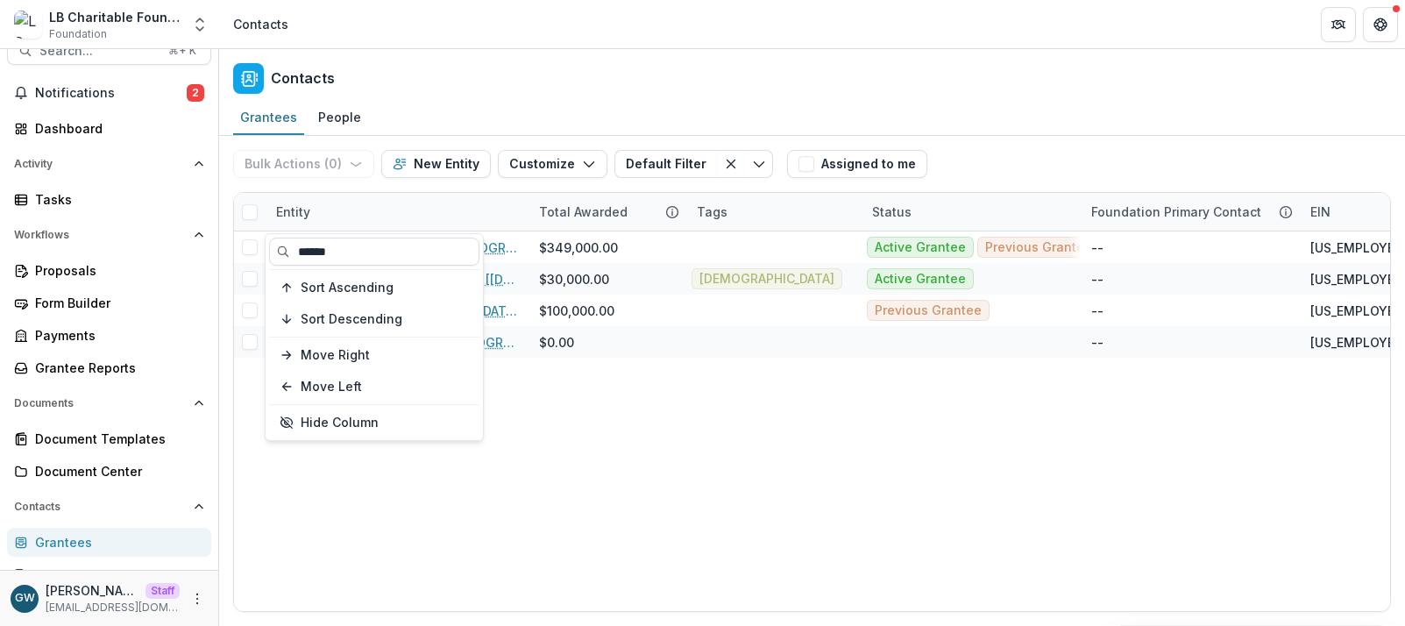
type input "******"
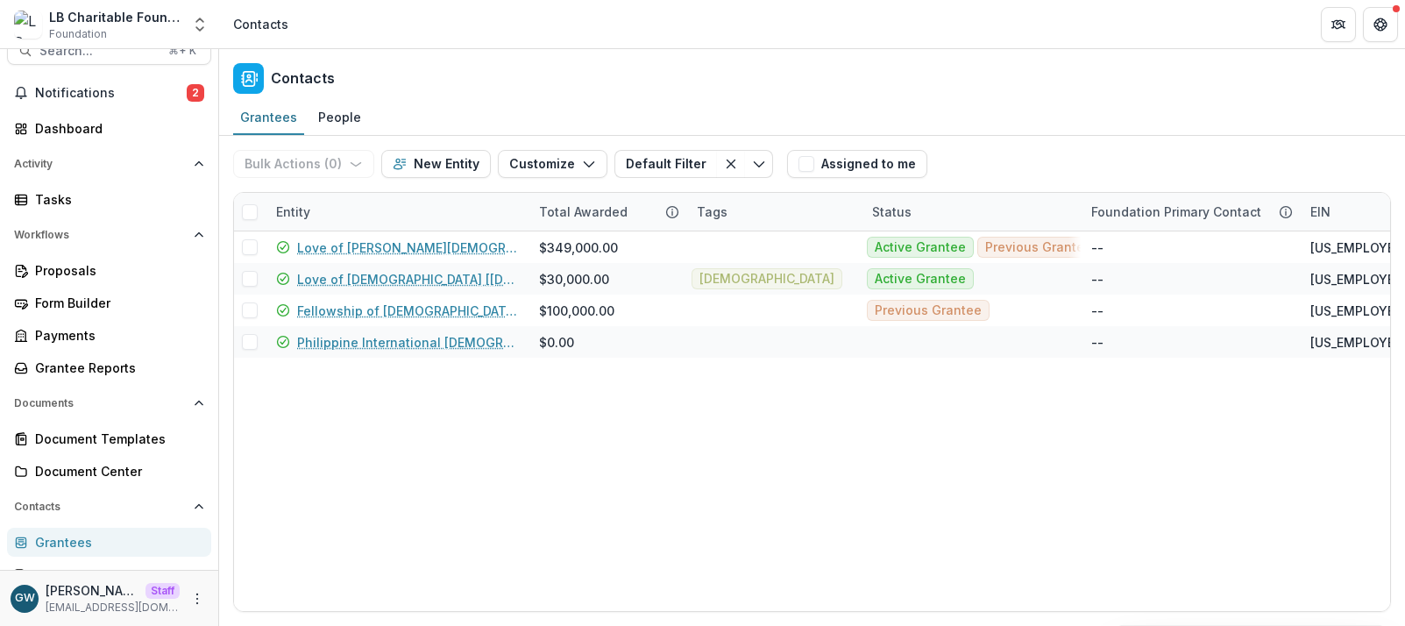
click at [1065, 137] on div "Bulk Actions ( 0 ) Send Email Create Proposals Create Tasks New Entity Customiz…" at bounding box center [812, 164] width 1158 height 56
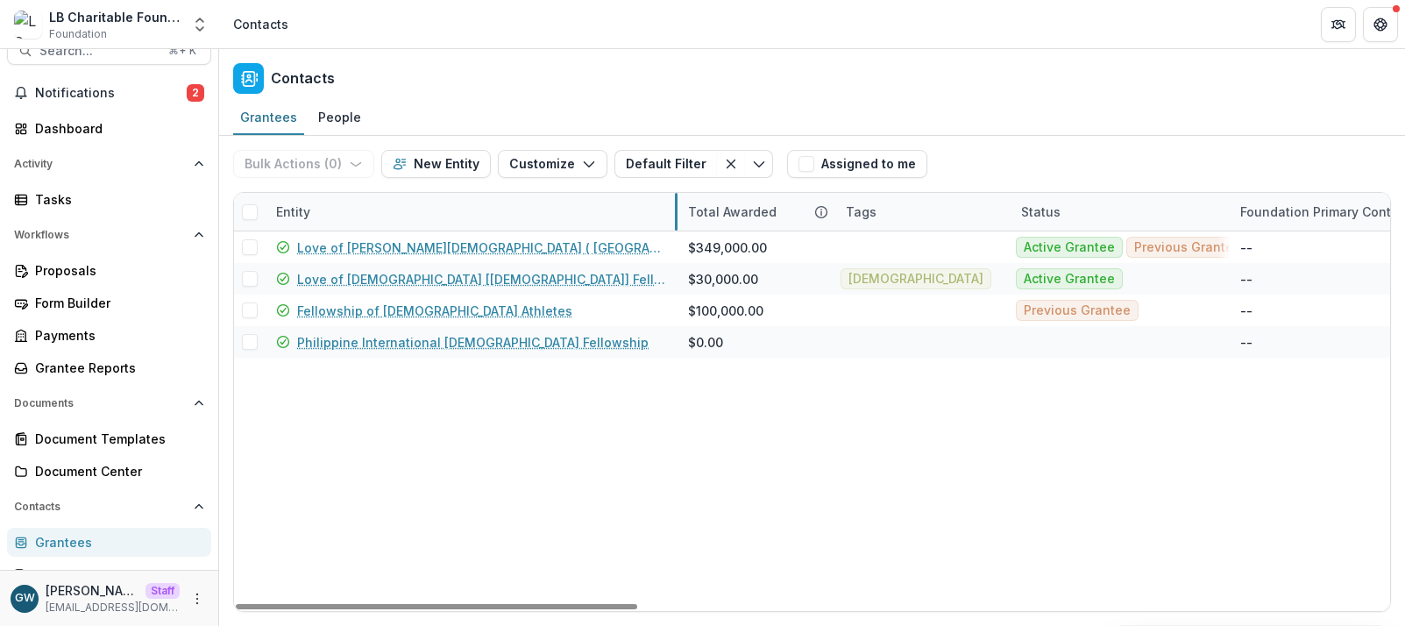
drag, startPoint x: 527, startPoint y: 212, endPoint x: 676, endPoint y: 209, distance: 149.1
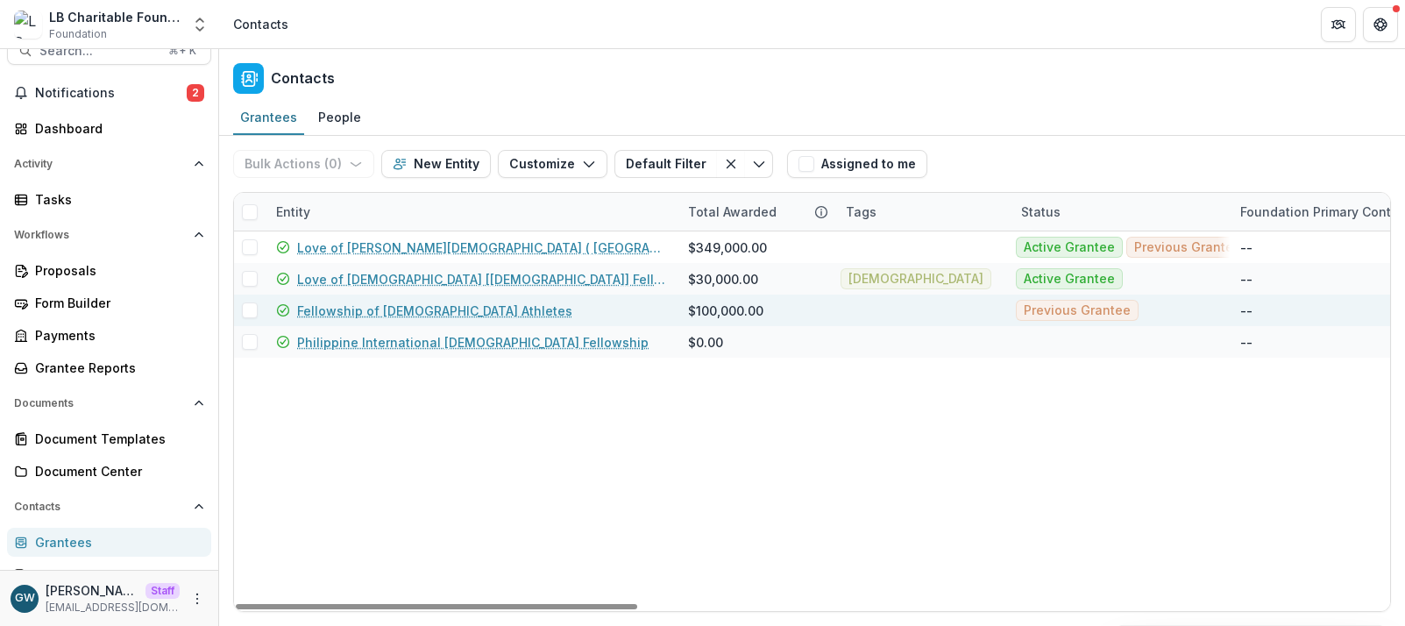
click at [380, 312] on link "Fellowship of Christian Athletes" at bounding box center [434, 311] width 275 height 18
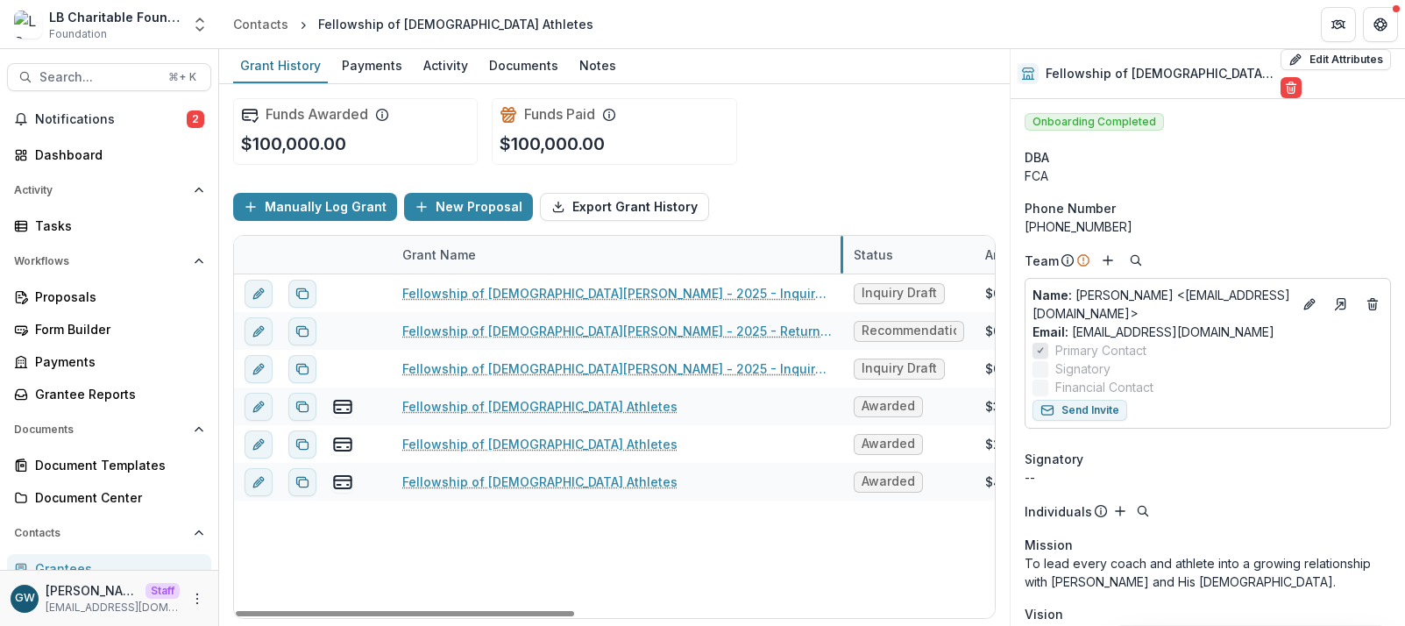
drag, startPoint x: 609, startPoint y: 258, endPoint x: 841, endPoint y: 245, distance: 232.6
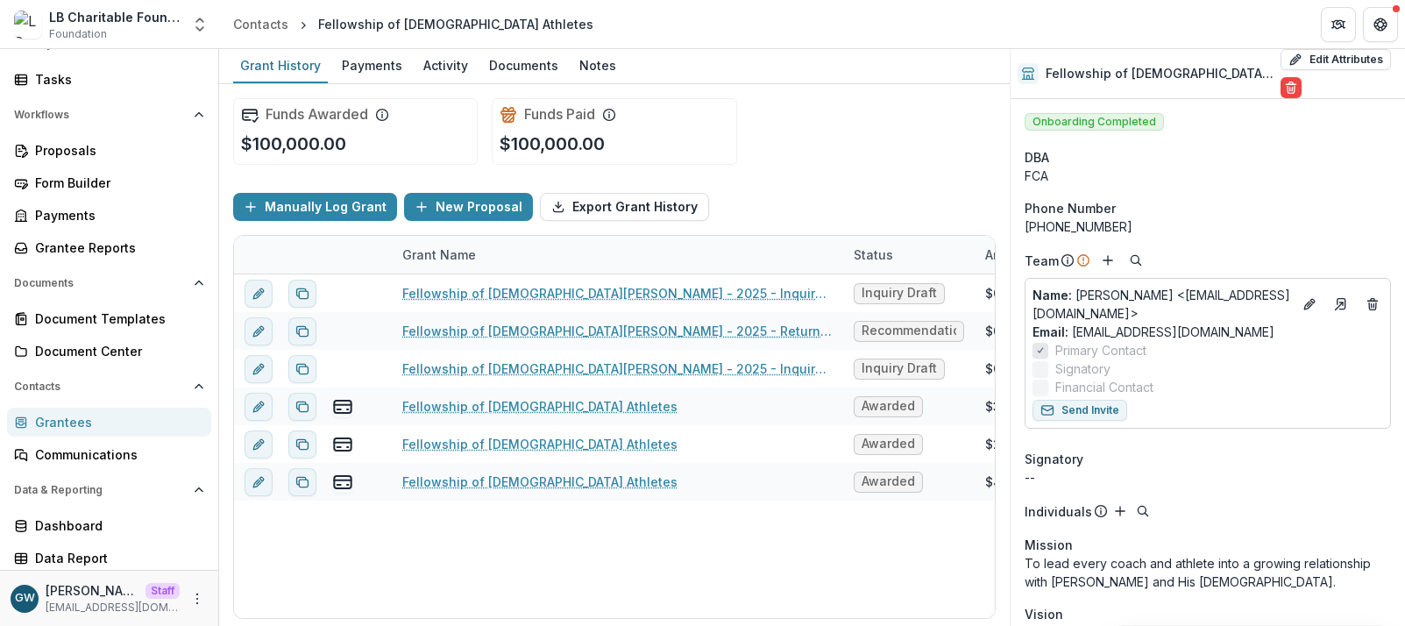
scroll to position [149, 0]
click at [100, 424] on div "Grantees" at bounding box center [116, 419] width 162 height 18
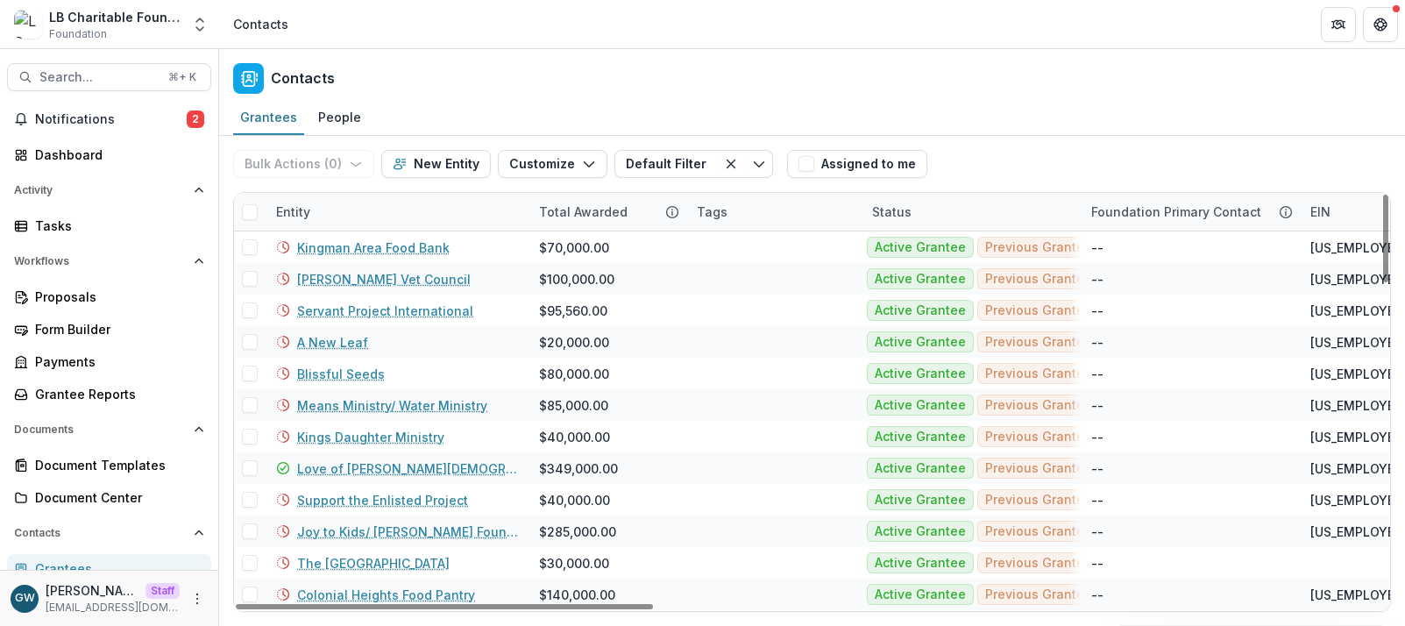
click at [329, 207] on div "Entity" at bounding box center [397, 212] width 263 height 38
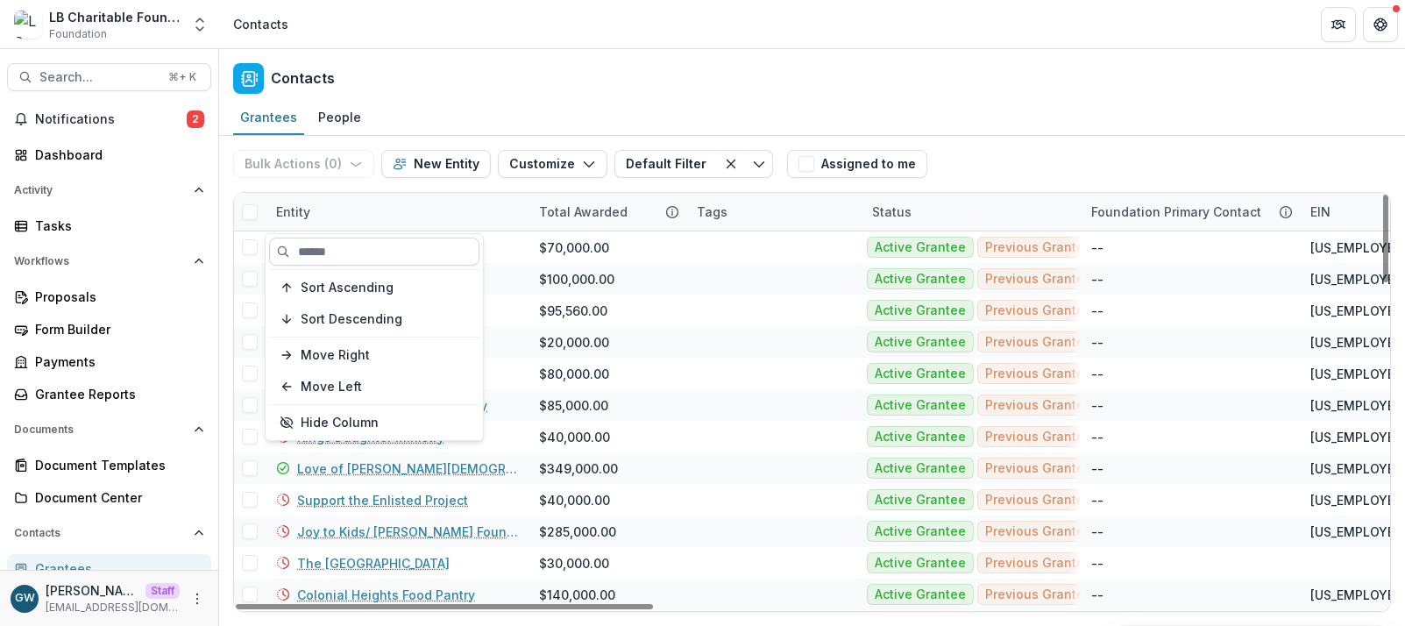
click at [338, 243] on input at bounding box center [374, 252] width 210 height 28
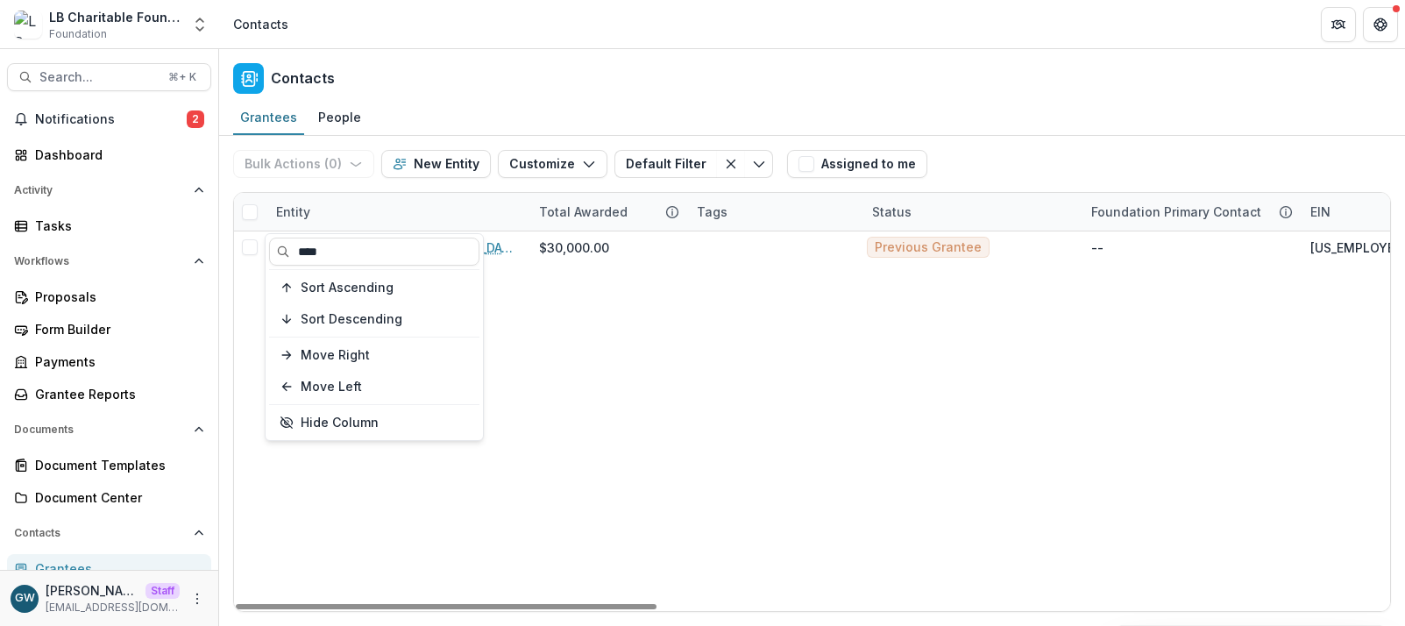
type input "****"
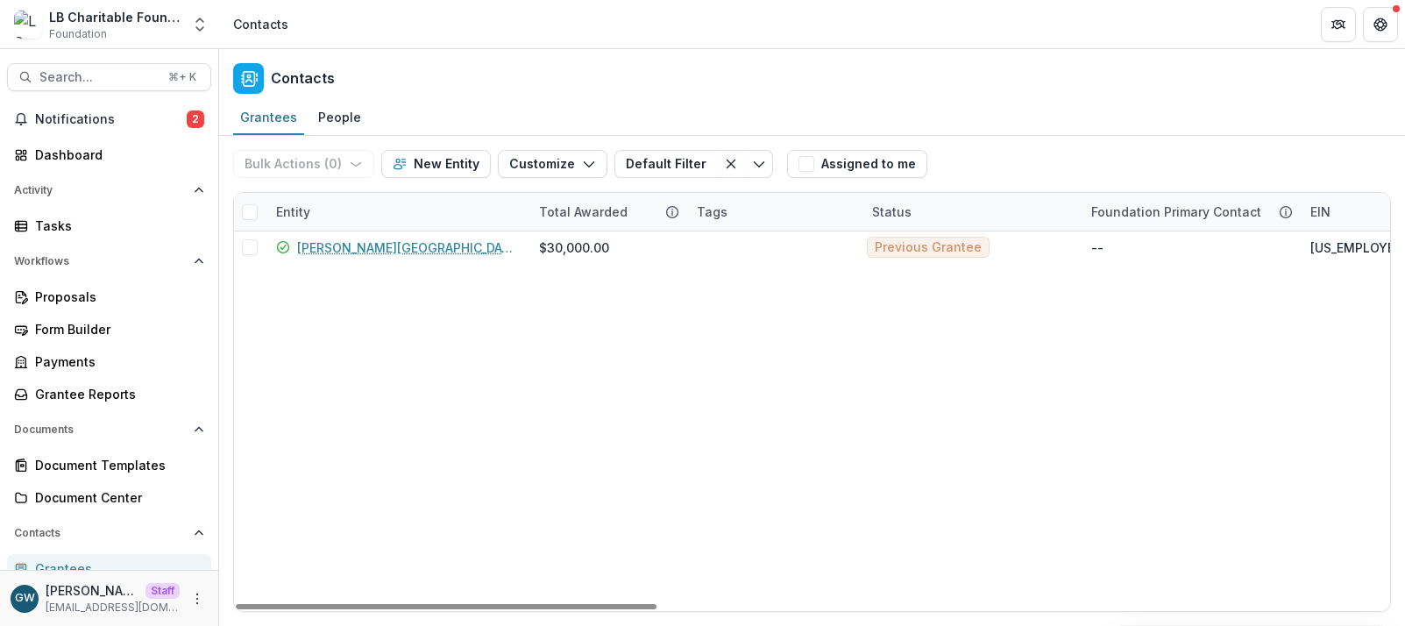
click at [1088, 124] on div "Grantees People" at bounding box center [812, 118] width 1186 height 35
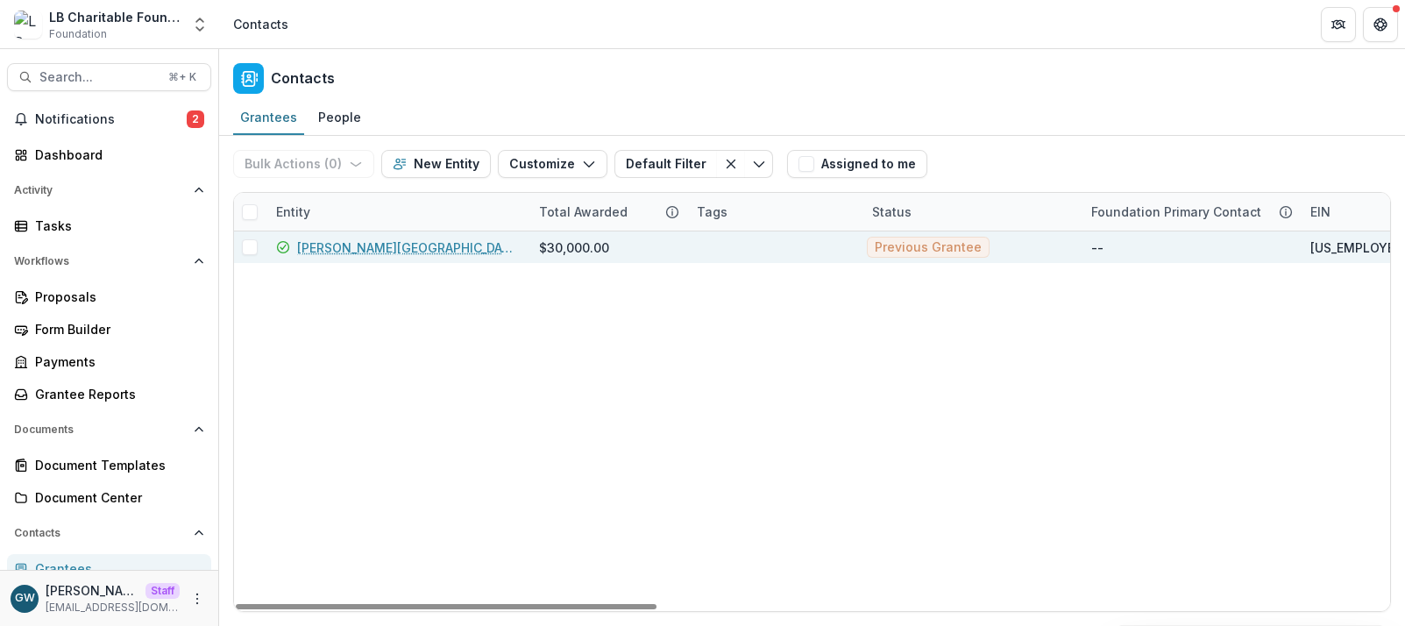
click at [346, 248] on link "Jojo's Sanctuary ( Northern Thailand)" at bounding box center [407, 247] width 221 height 18
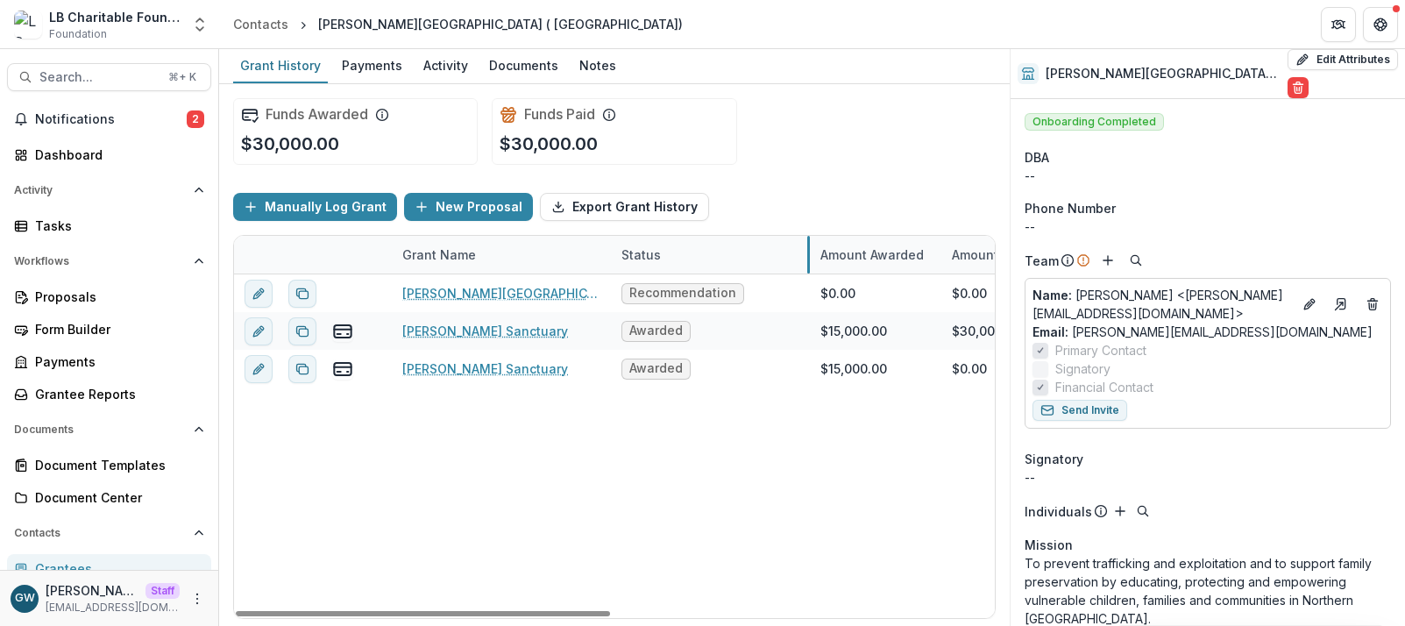
drag, startPoint x: 739, startPoint y: 256, endPoint x: 806, endPoint y: 249, distance: 67.9
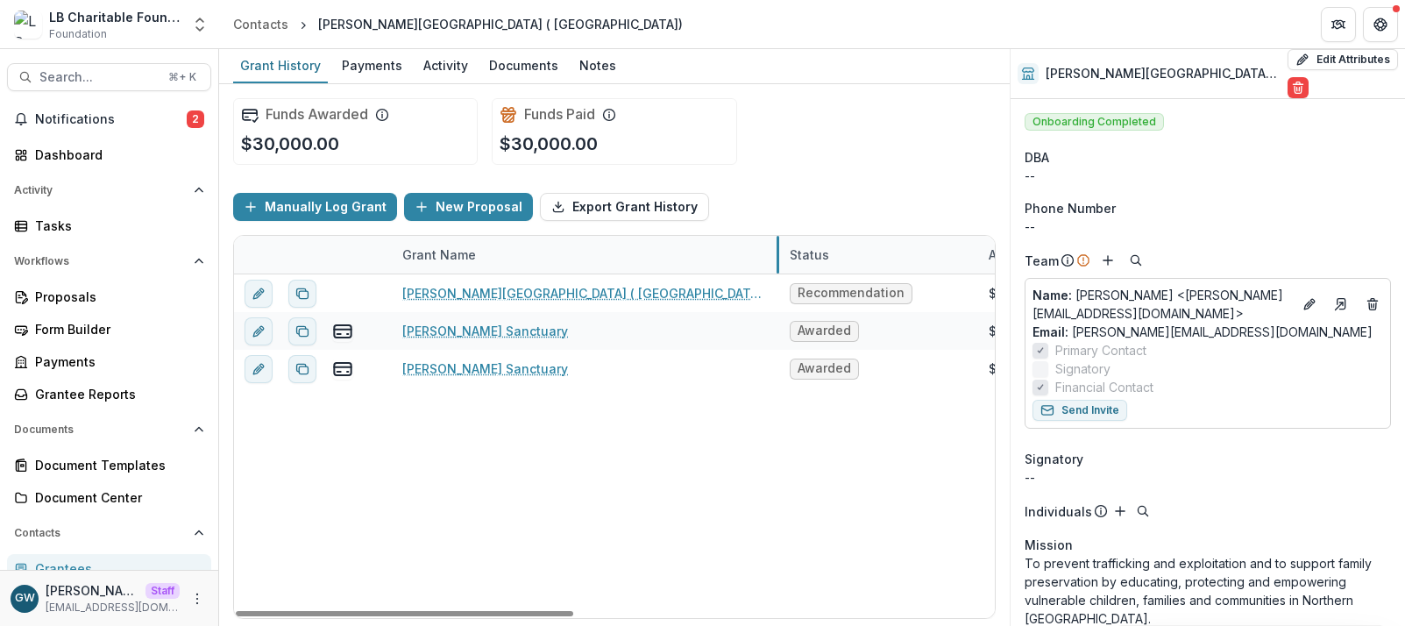
drag, startPoint x: 609, startPoint y: 257, endPoint x: 778, endPoint y: 252, distance: 168.4
